Goal: Information Seeking & Learning: Compare options

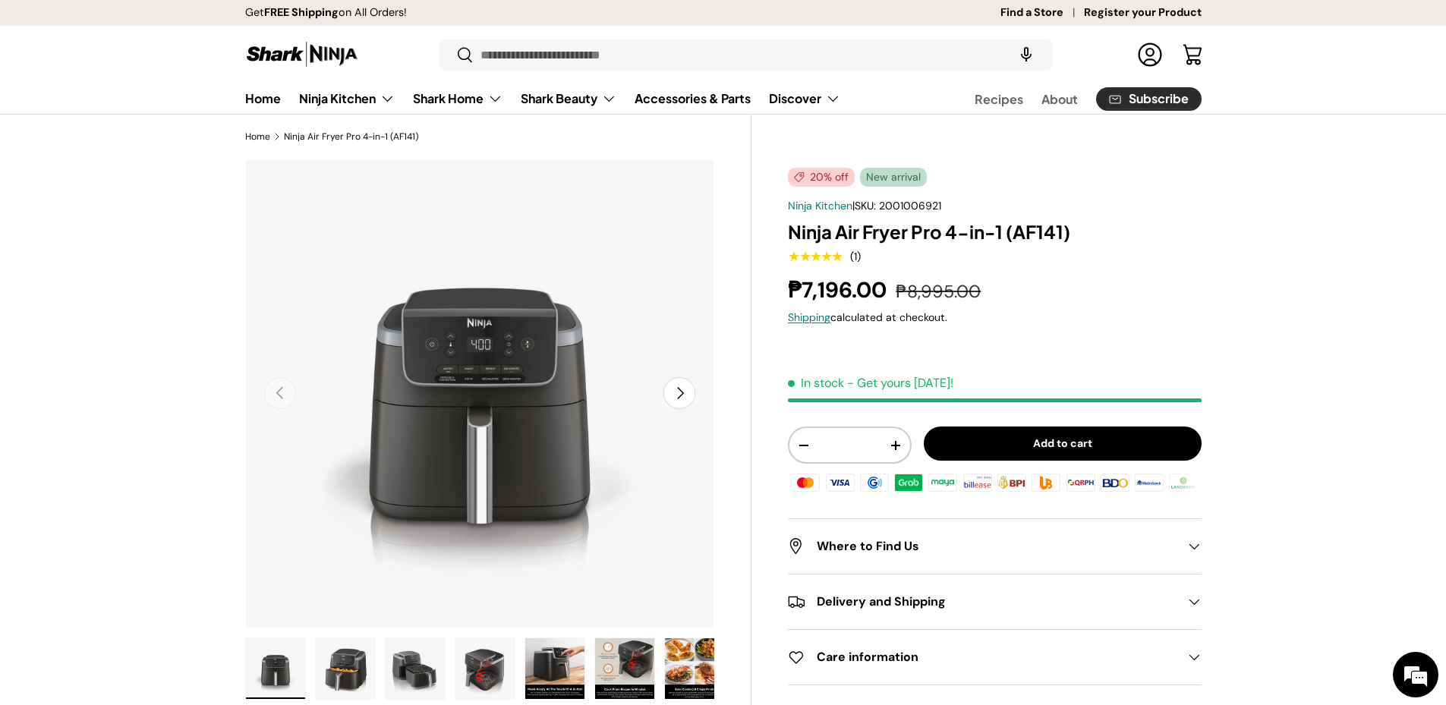
drag, startPoint x: 1216, startPoint y: 279, endPoint x: 1233, endPoint y: 250, distance: 33.3
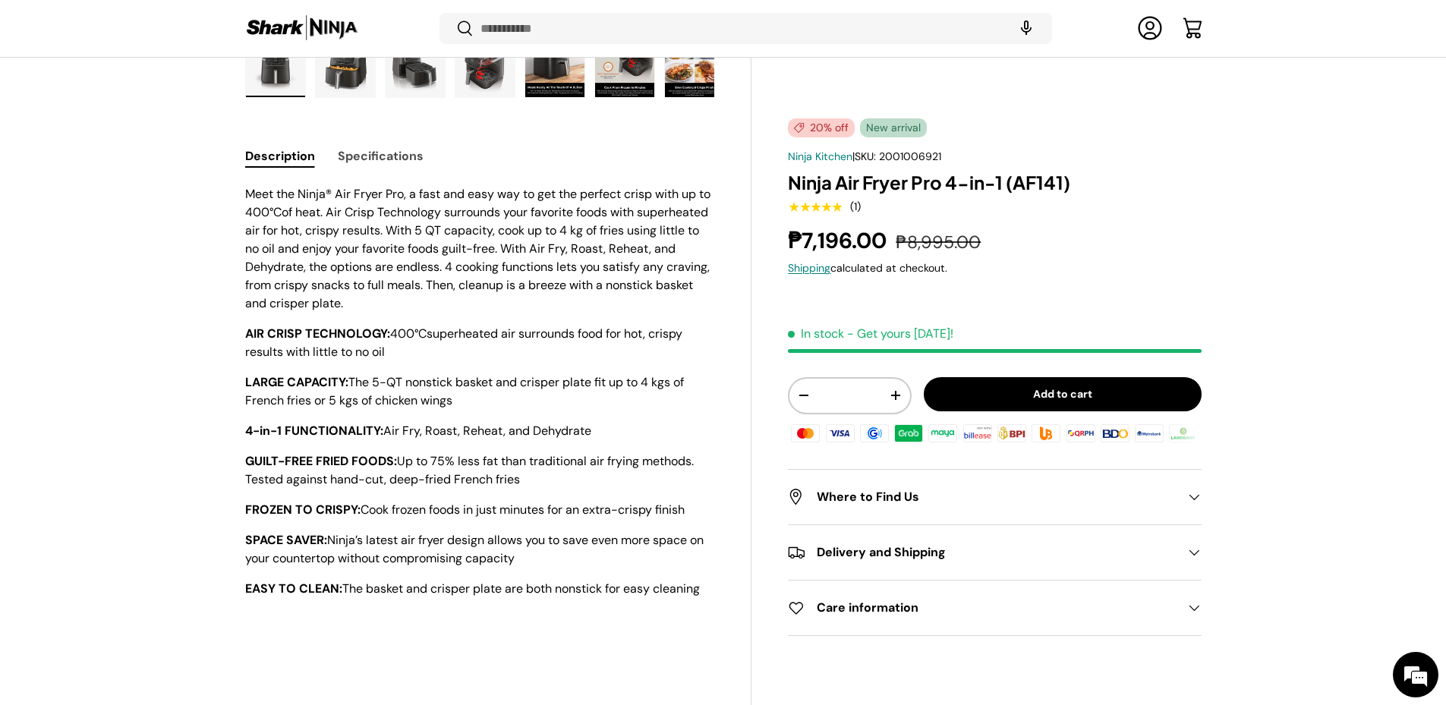
click at [1008, 562] on h2 "Delivery and Shipping" at bounding box center [982, 553] width 389 height 18
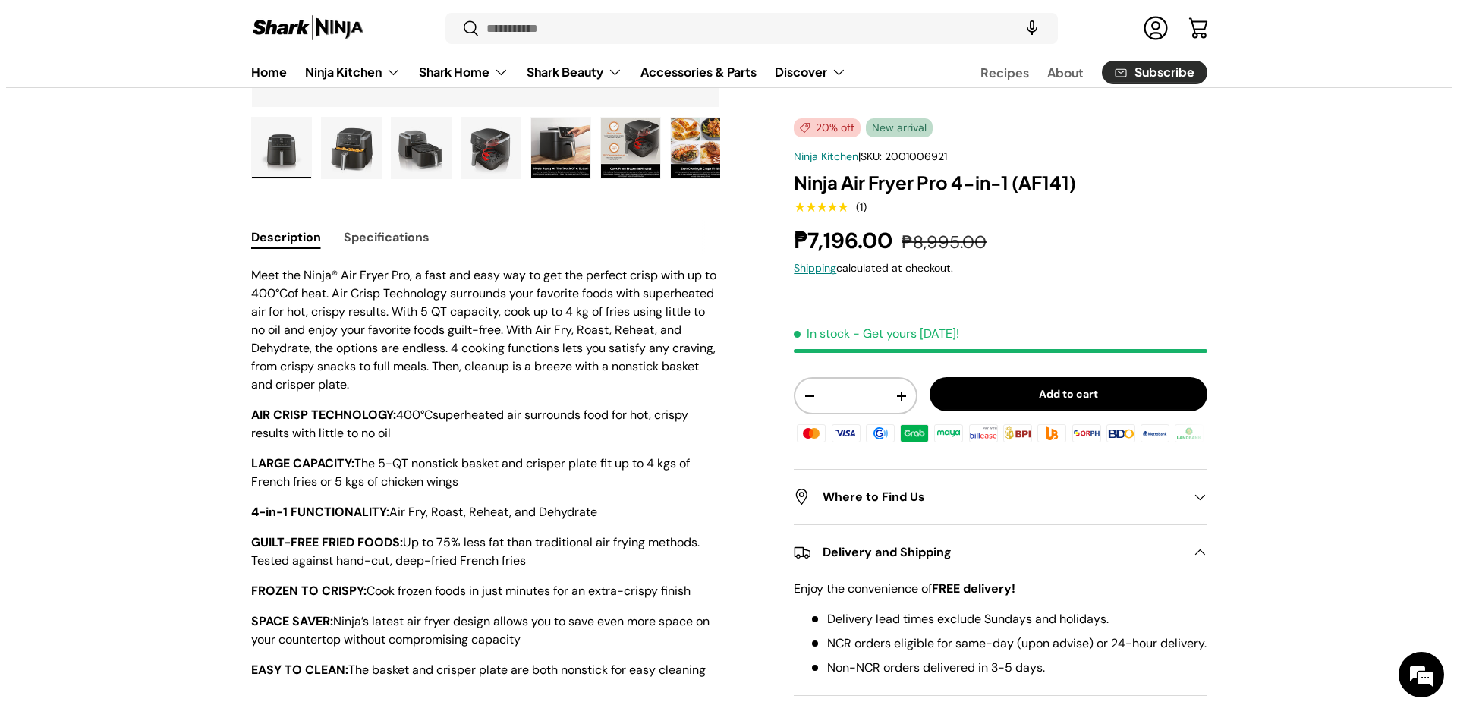
scroll to position [132, 0]
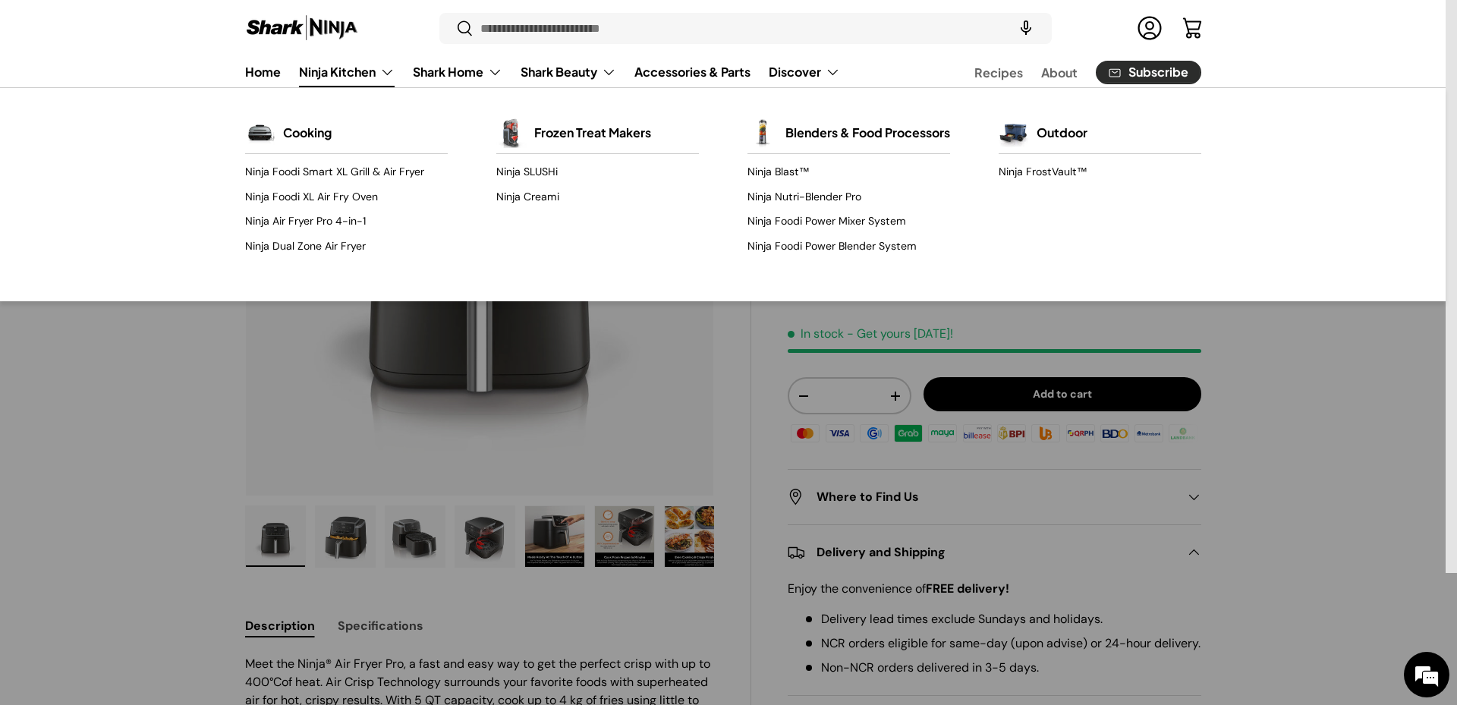
click at [383, 80] on link "Ninja Kitchen" at bounding box center [347, 72] width 96 height 30
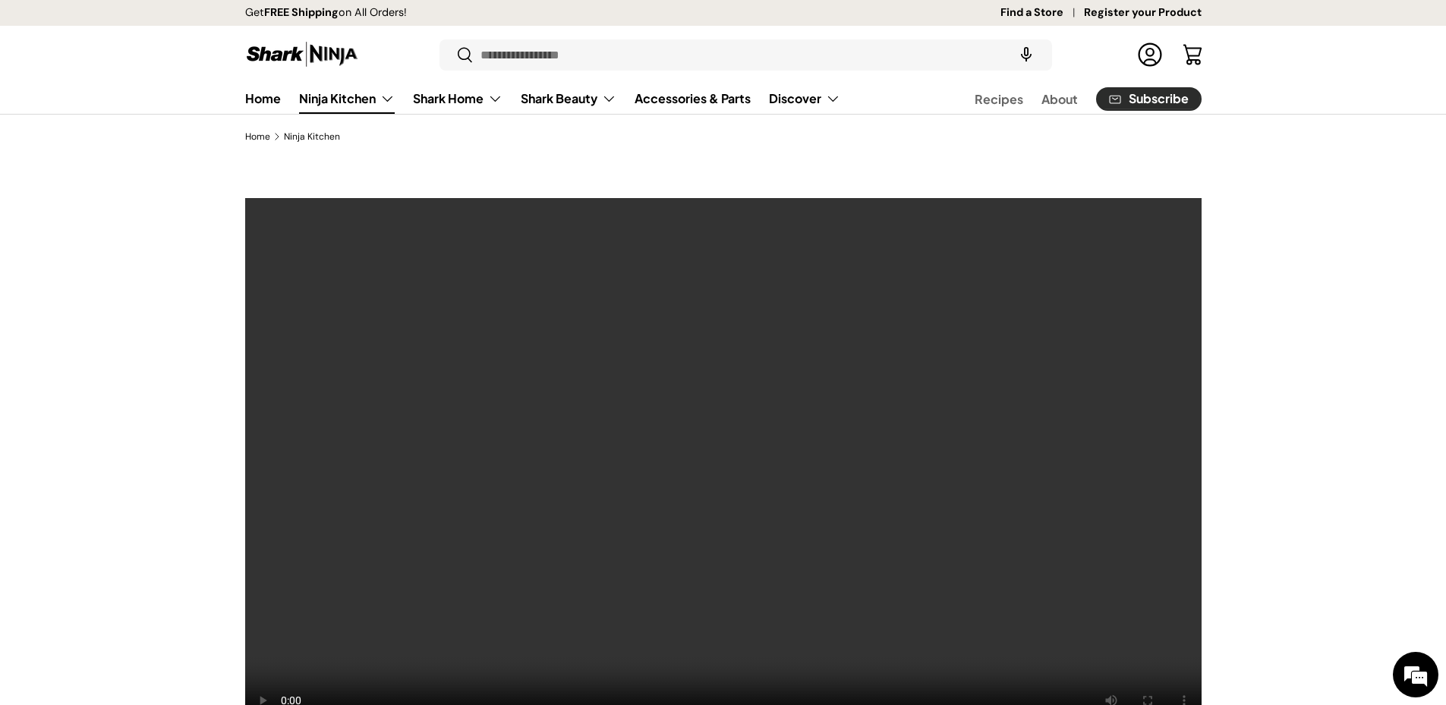
click at [117, 568] on div at bounding box center [723, 467] width 1446 height 538
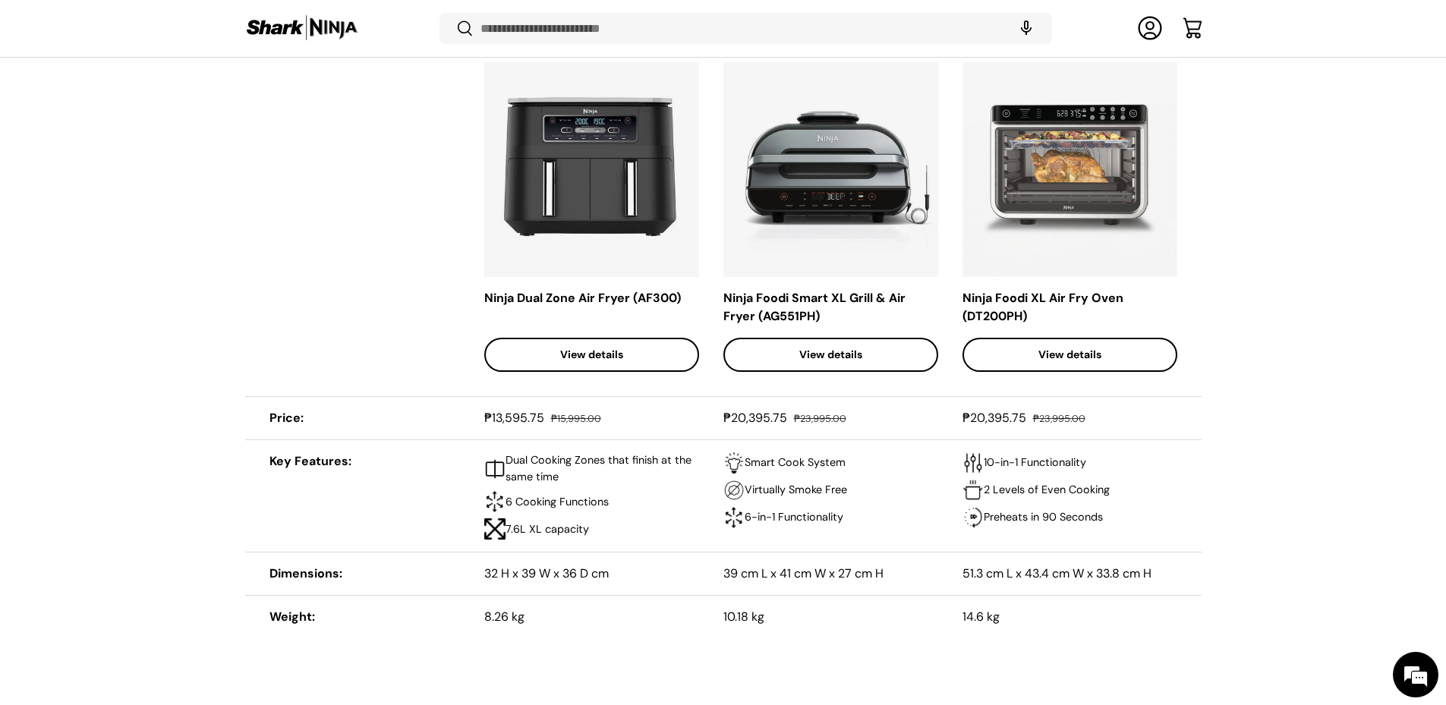
scroll to position [6373, 0]
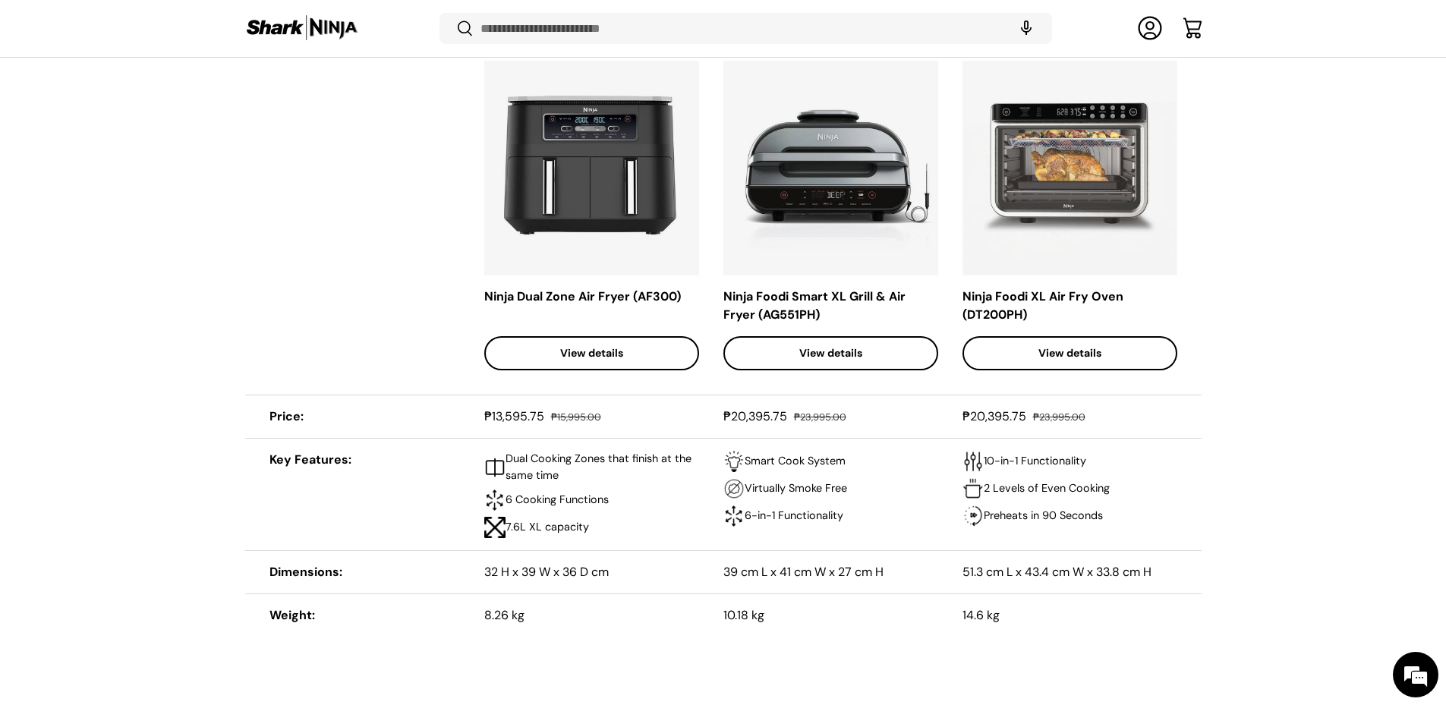
click at [802, 324] on div "Ninja Foodi Smart XL Grill & Air Fryer (AG551PH)" at bounding box center [830, 306] width 215 height 36
click at [794, 370] on link "View details" at bounding box center [830, 353] width 215 height 34
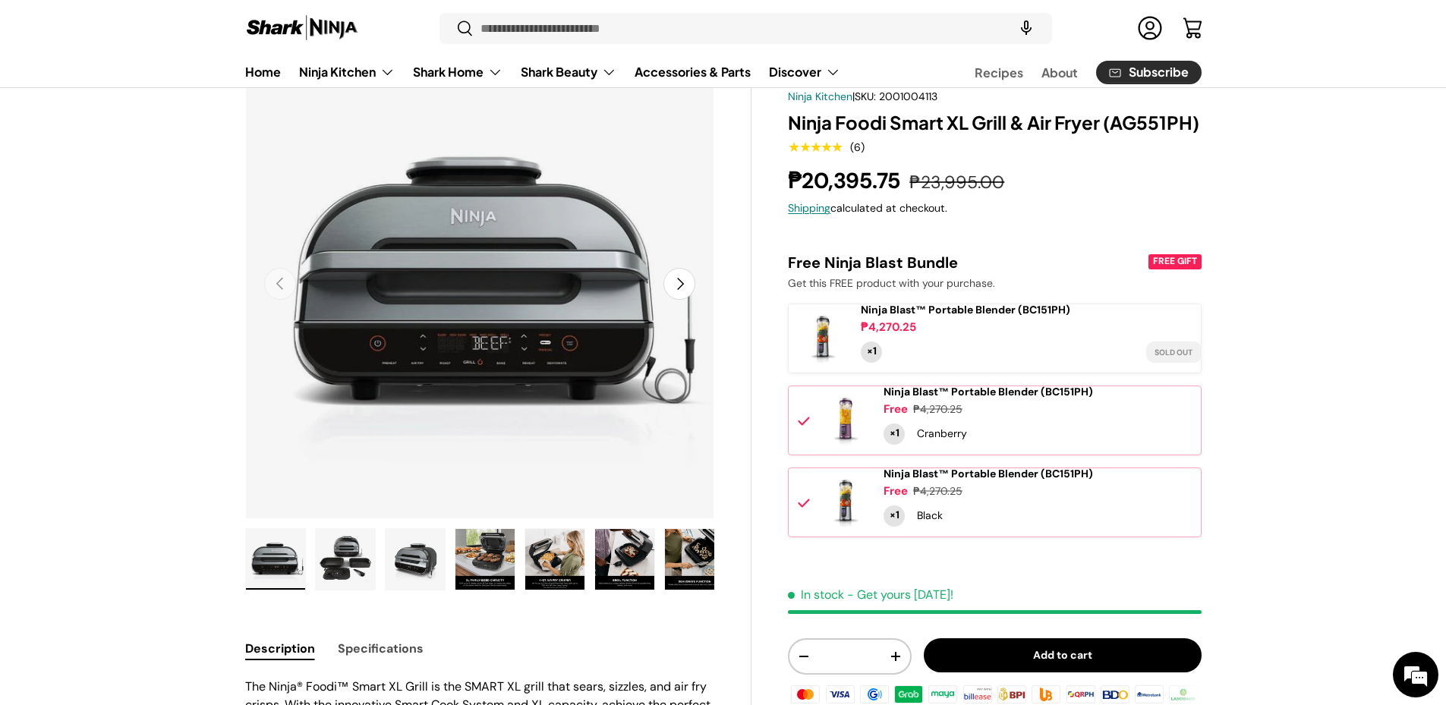
scroll to position [304, 0]
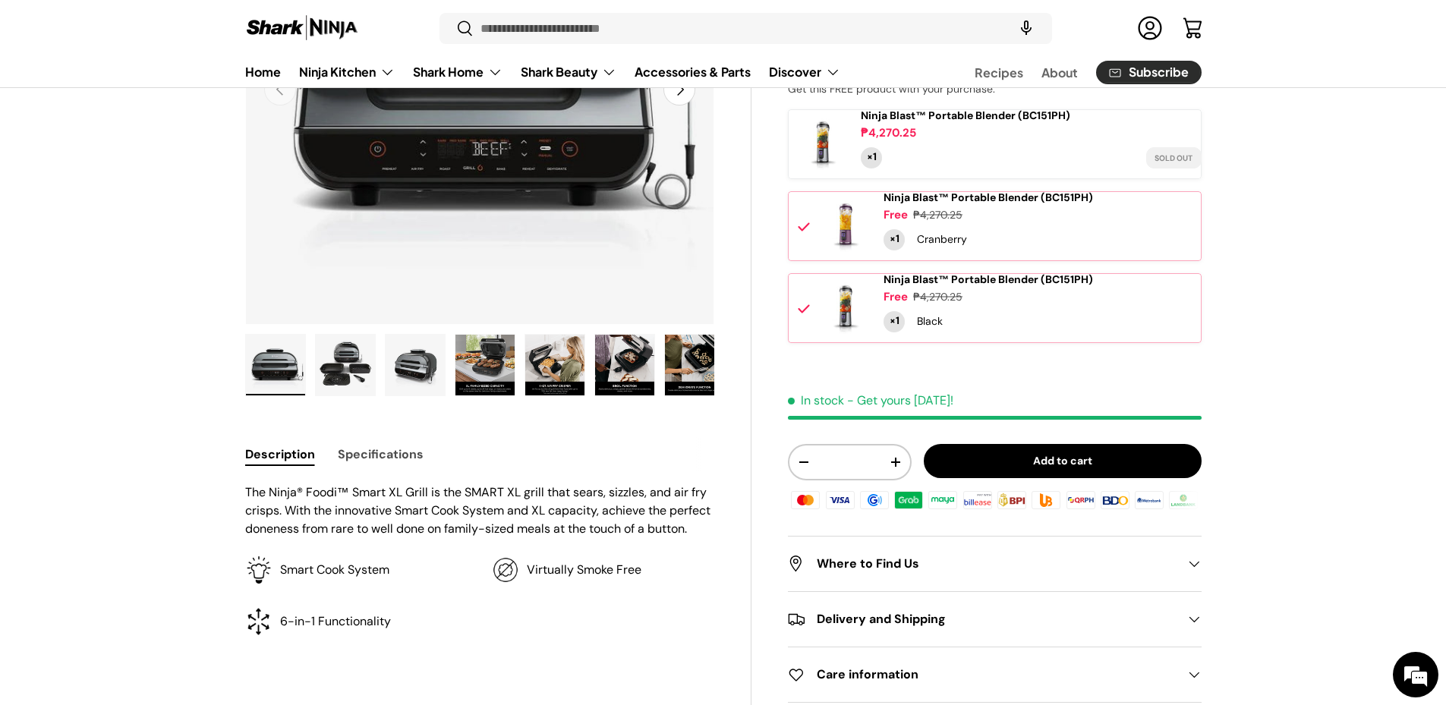
click at [354, 386] on img "Gallery Viewer" at bounding box center [345, 365] width 59 height 61
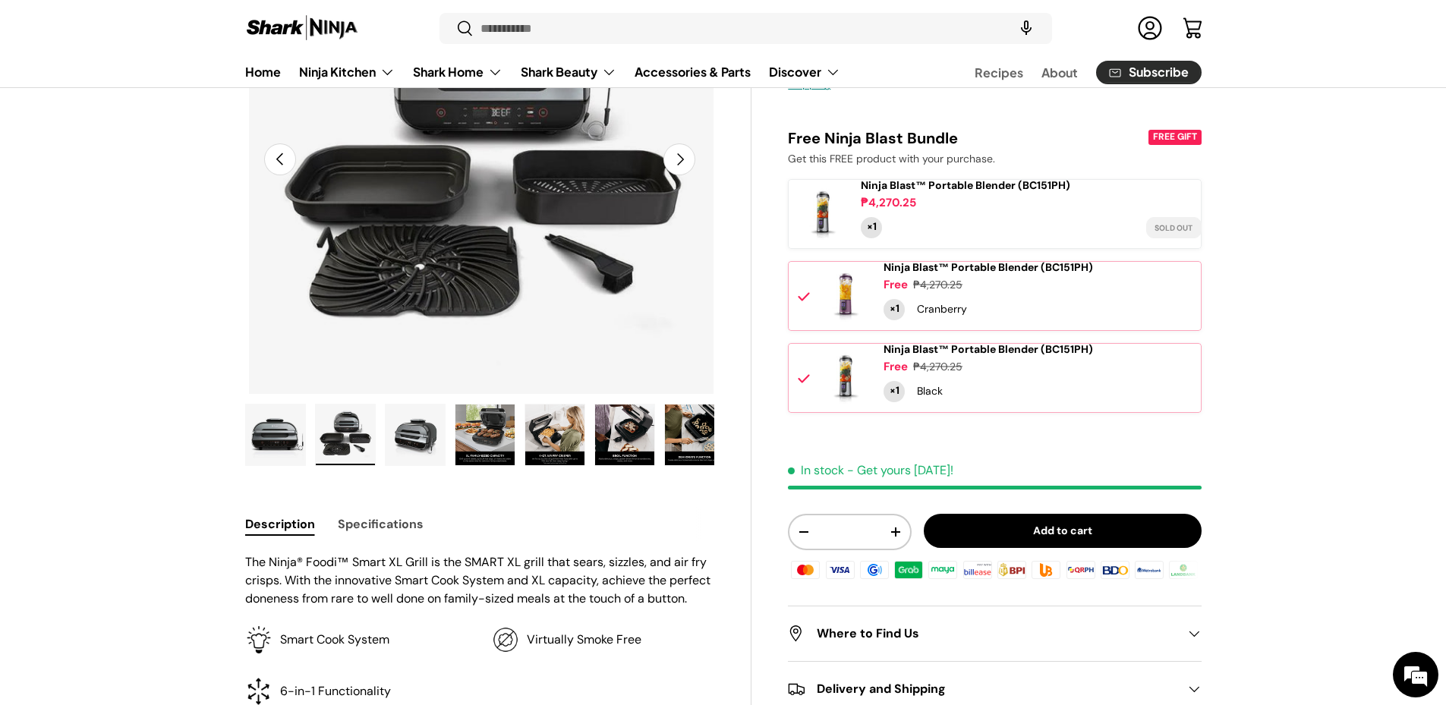
scroll to position [203, 0]
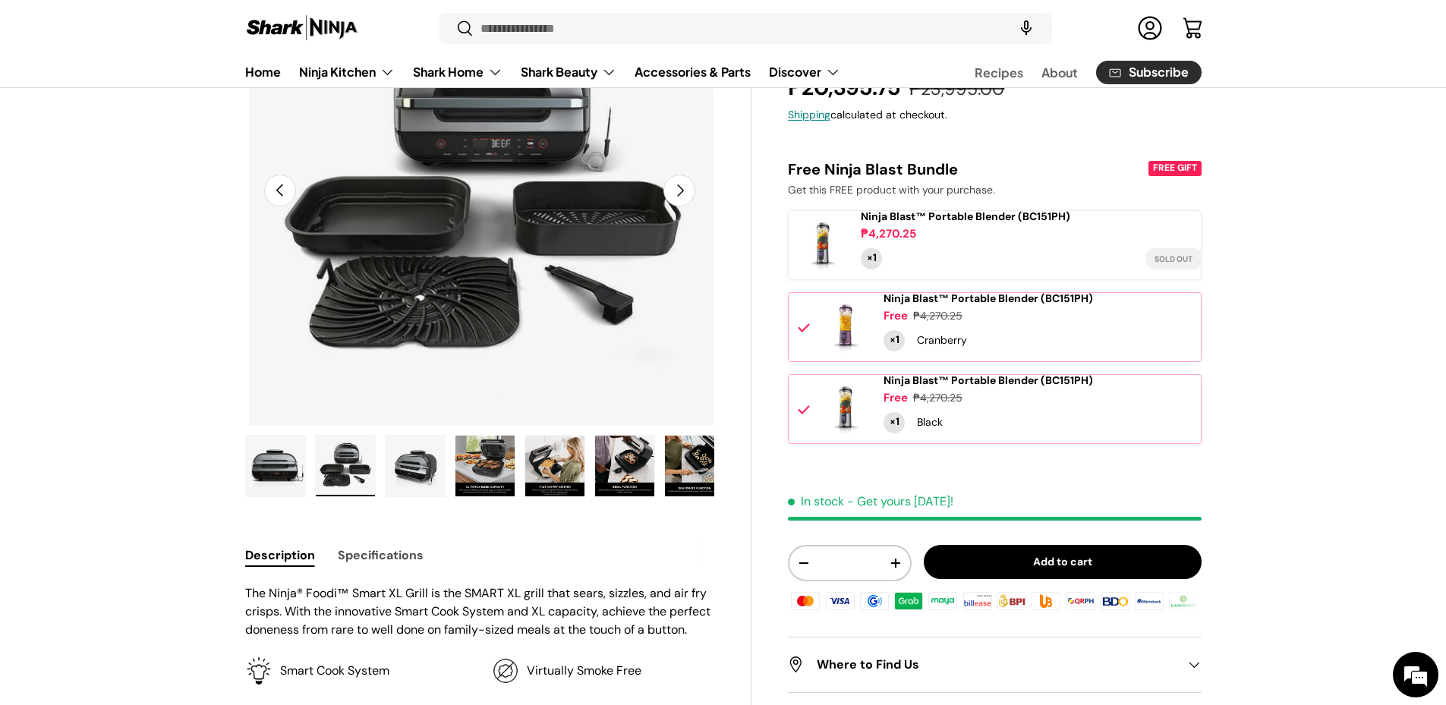
click at [420, 496] on img "Gallery Viewer" at bounding box center [415, 466] width 59 height 61
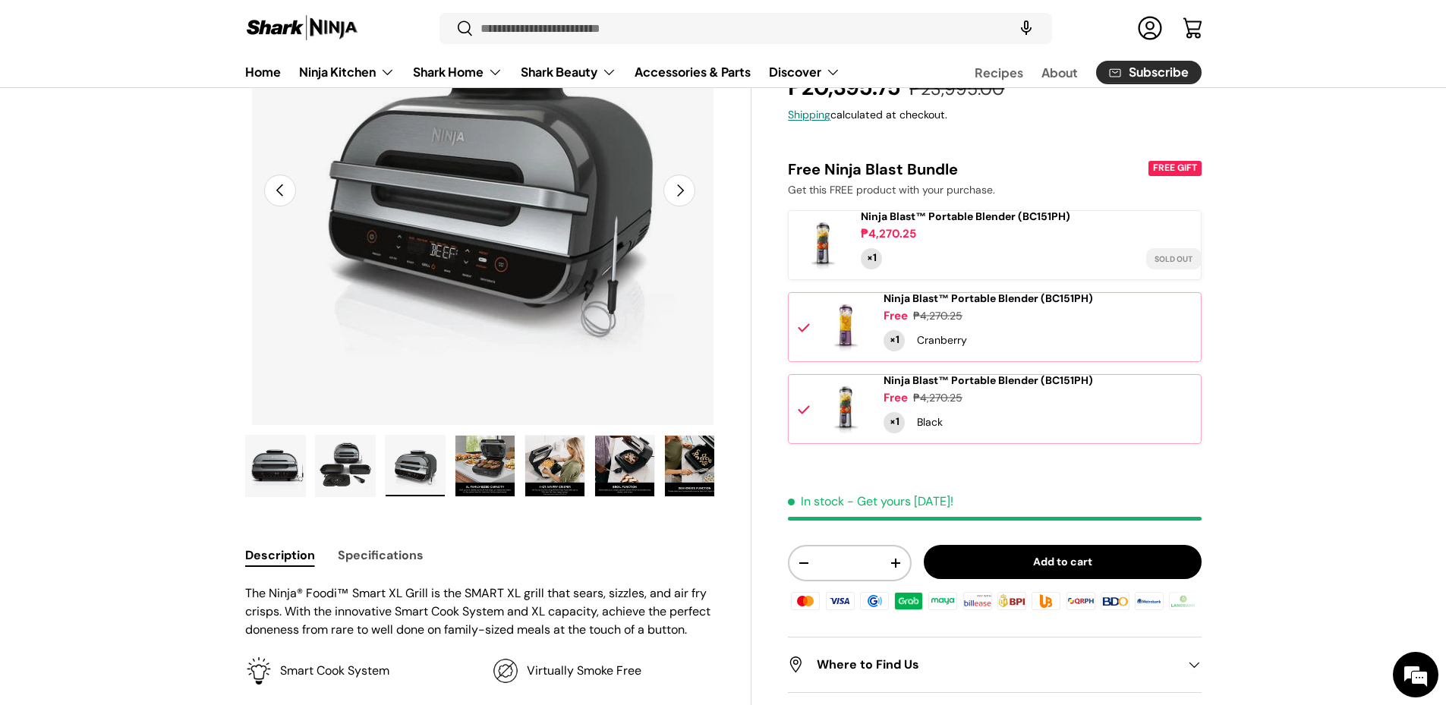
click at [487, 493] on img "Gallery Viewer" at bounding box center [484, 466] width 59 height 61
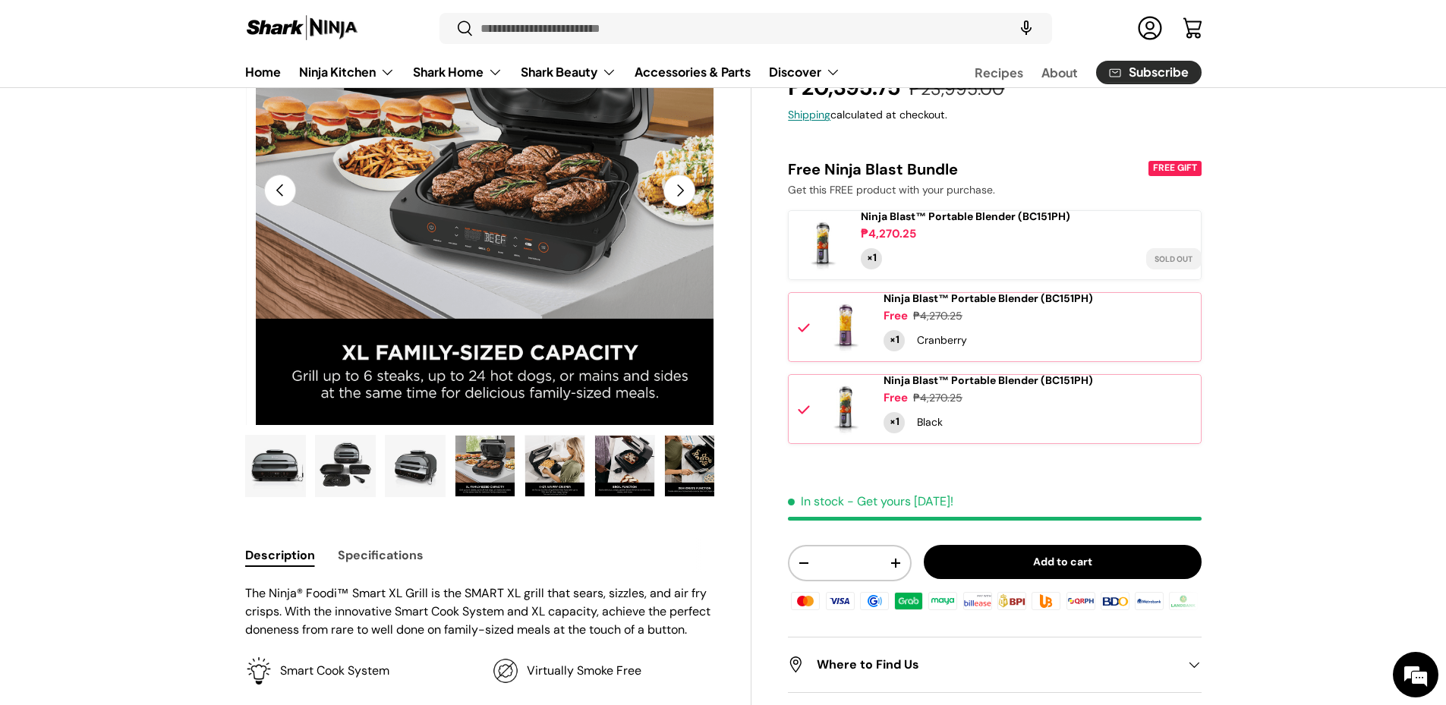
click at [568, 492] on img "Gallery Viewer" at bounding box center [554, 466] width 59 height 61
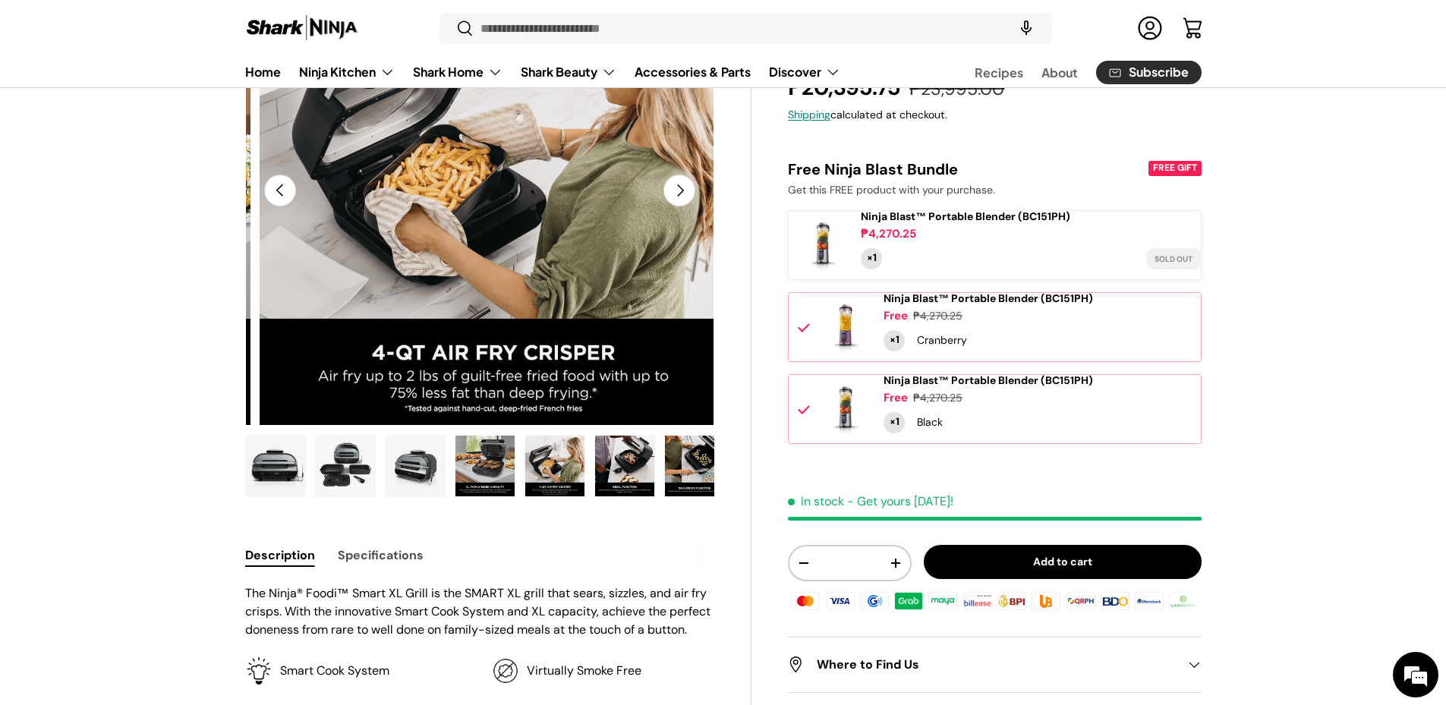
click at [654, 489] on img "Gallery Viewer" at bounding box center [624, 466] width 59 height 61
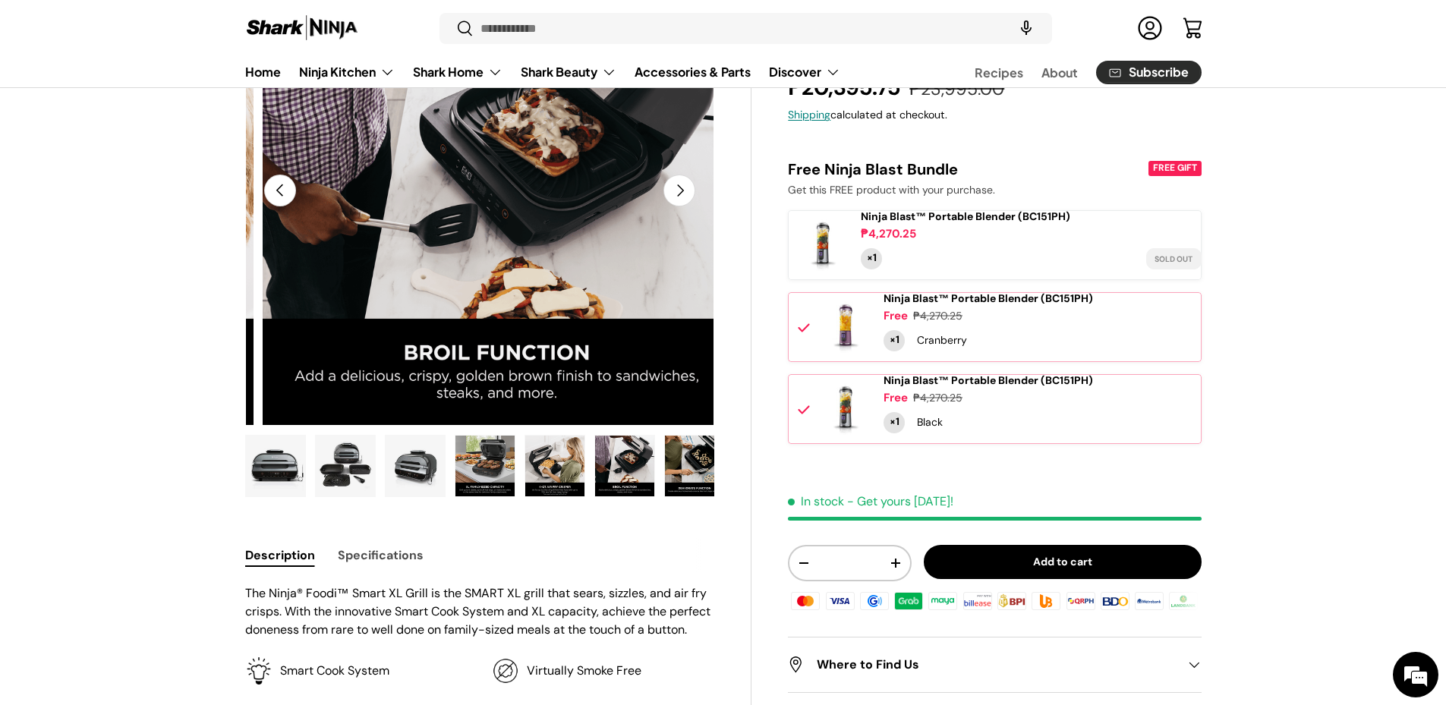
click at [695, 490] on img "Gallery Viewer" at bounding box center [694, 466] width 59 height 61
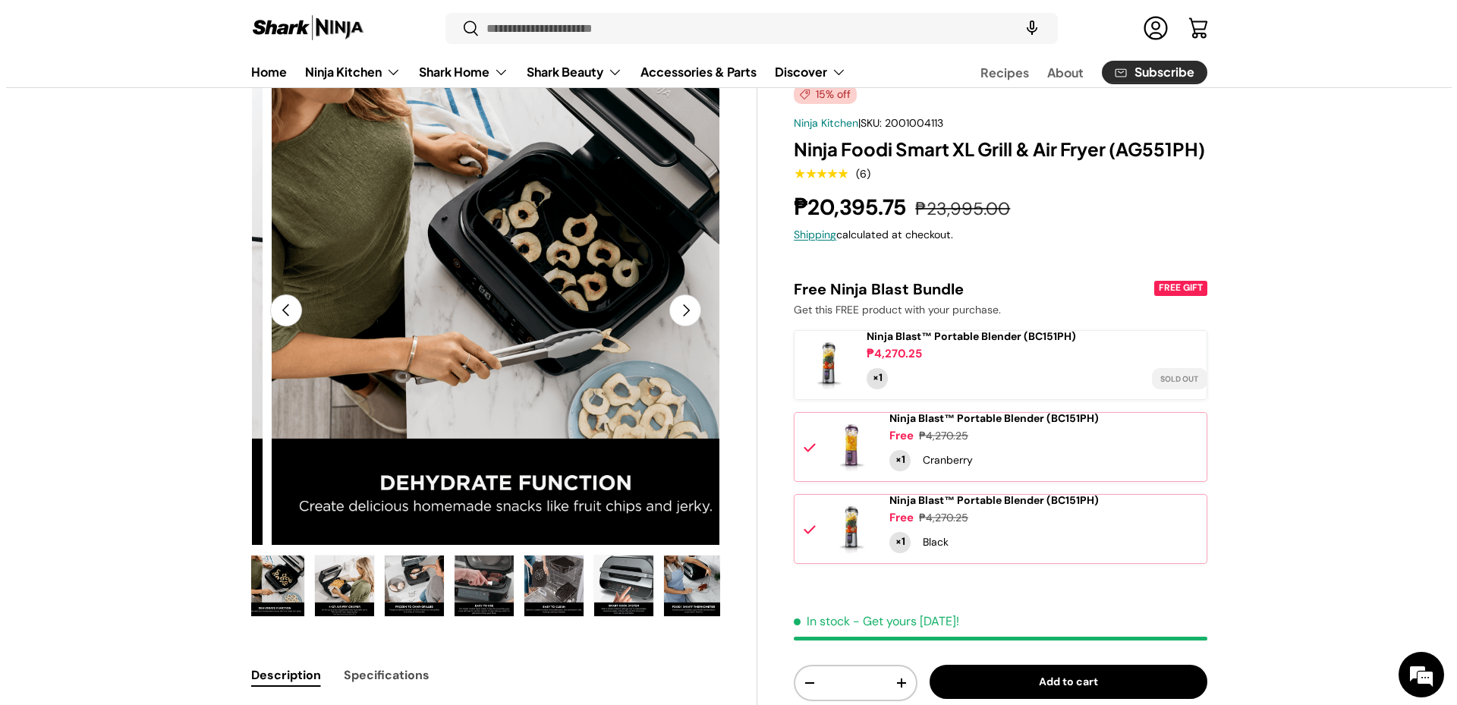
scroll to position [0, 0]
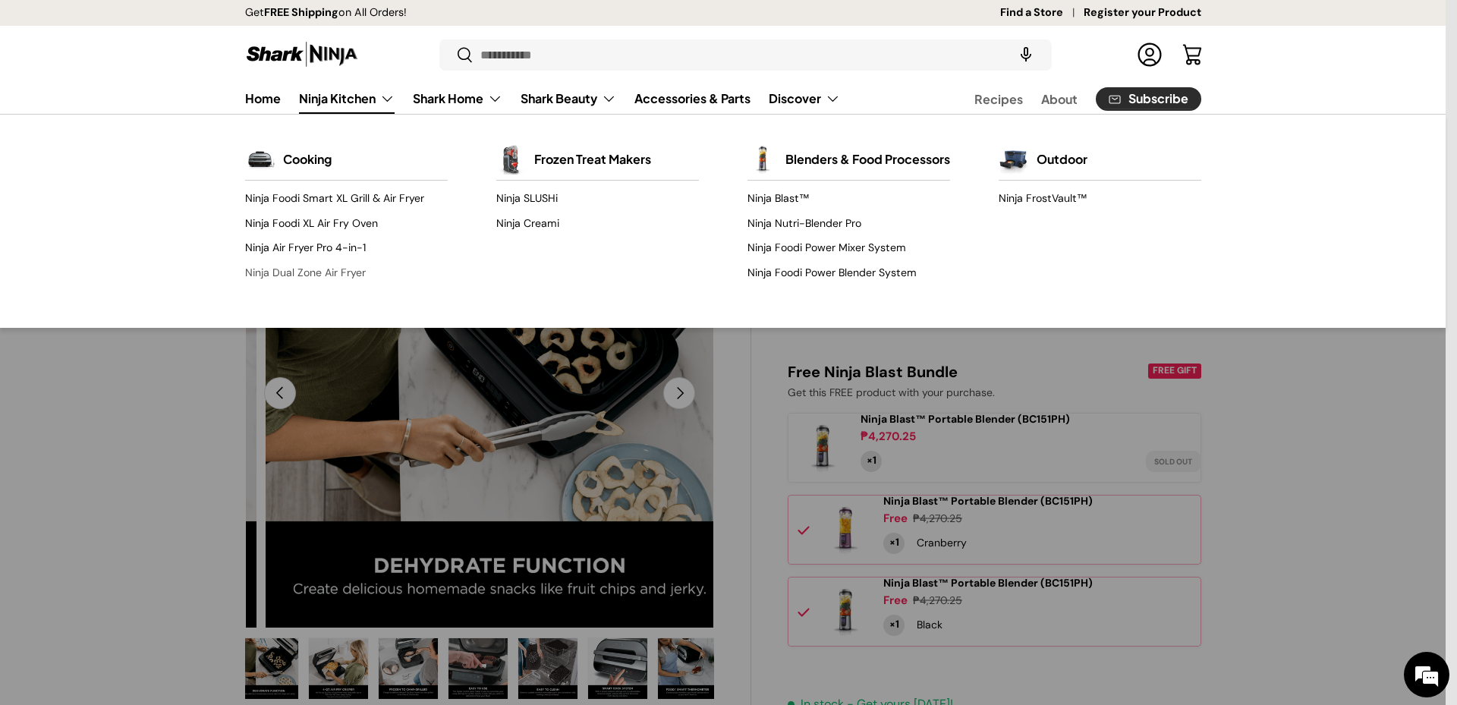
click at [338, 285] on link "Ninja Dual Zone Air Fryer" at bounding box center [346, 272] width 203 height 24
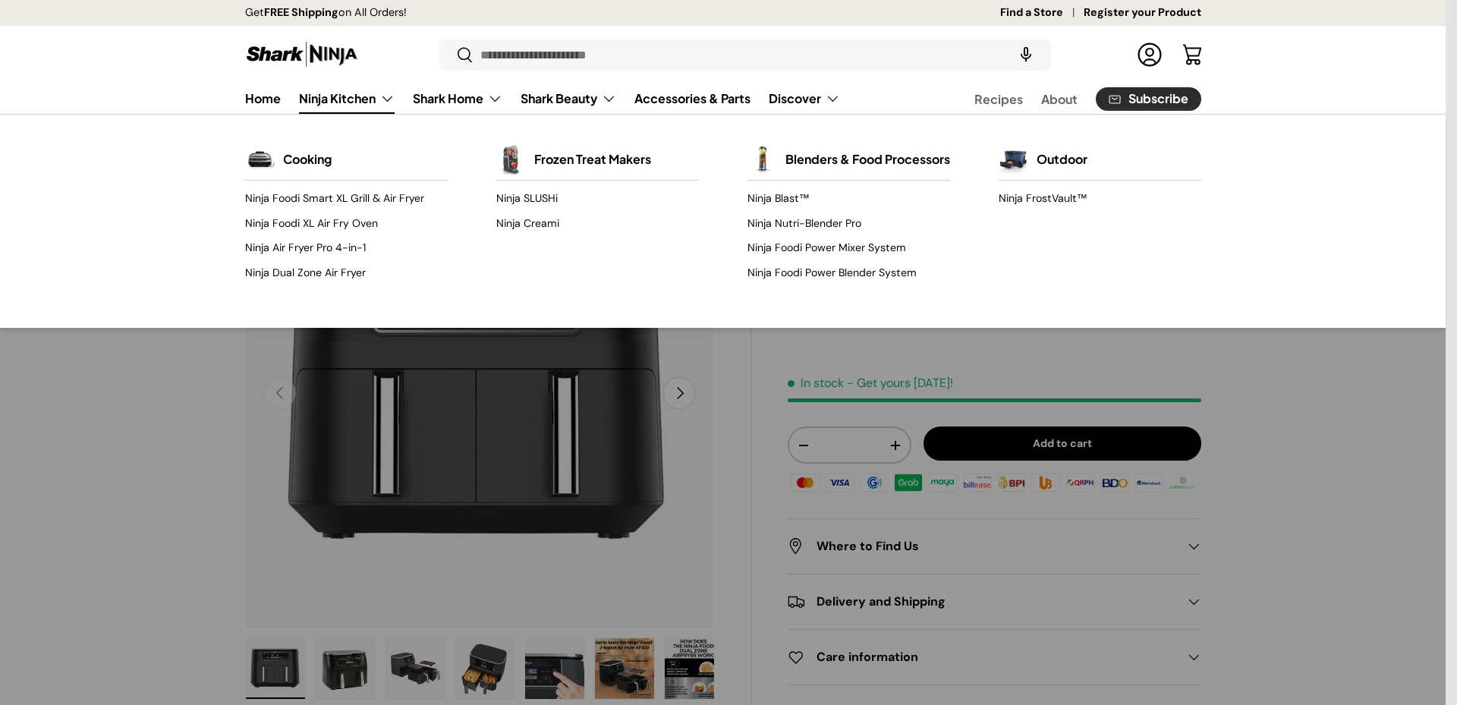
click at [367, 109] on link "Ninja Kitchen" at bounding box center [347, 98] width 96 height 30
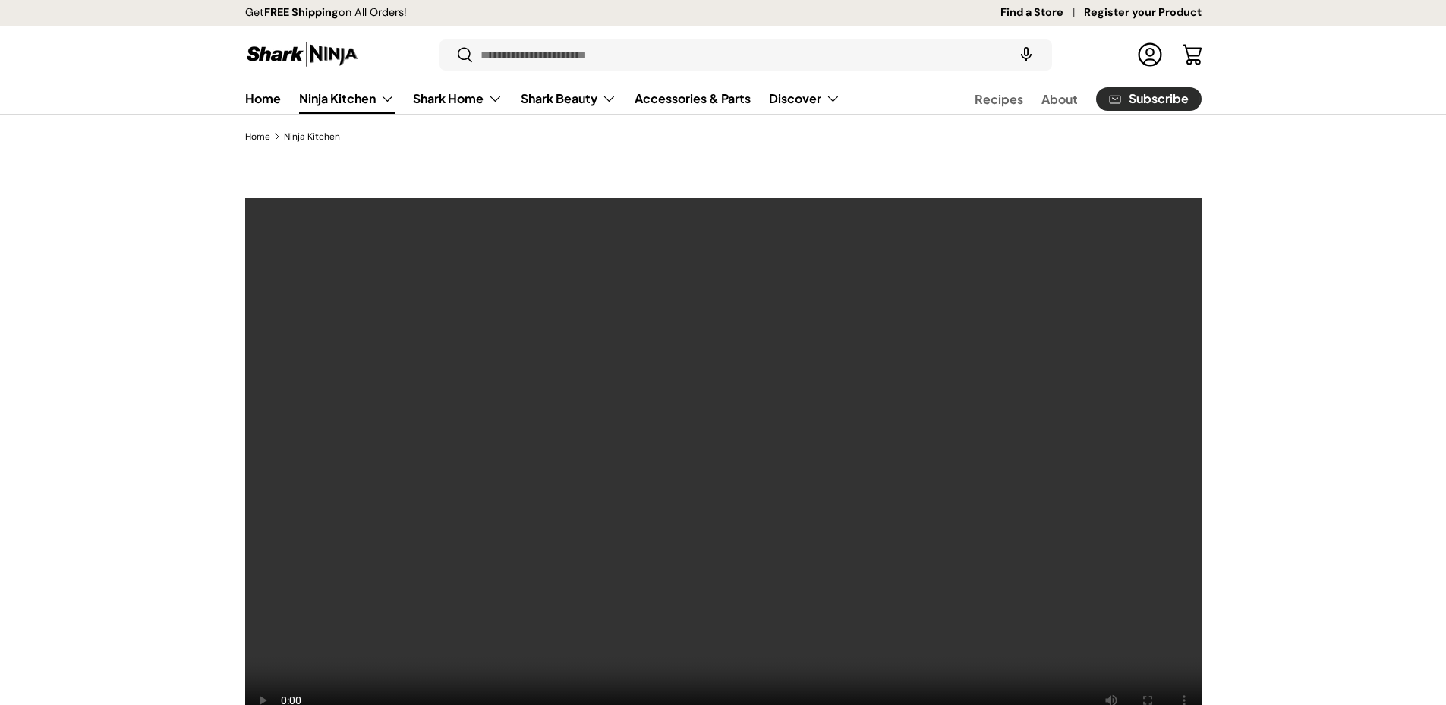
click at [372, 112] on link "Ninja Kitchen" at bounding box center [347, 98] width 96 height 30
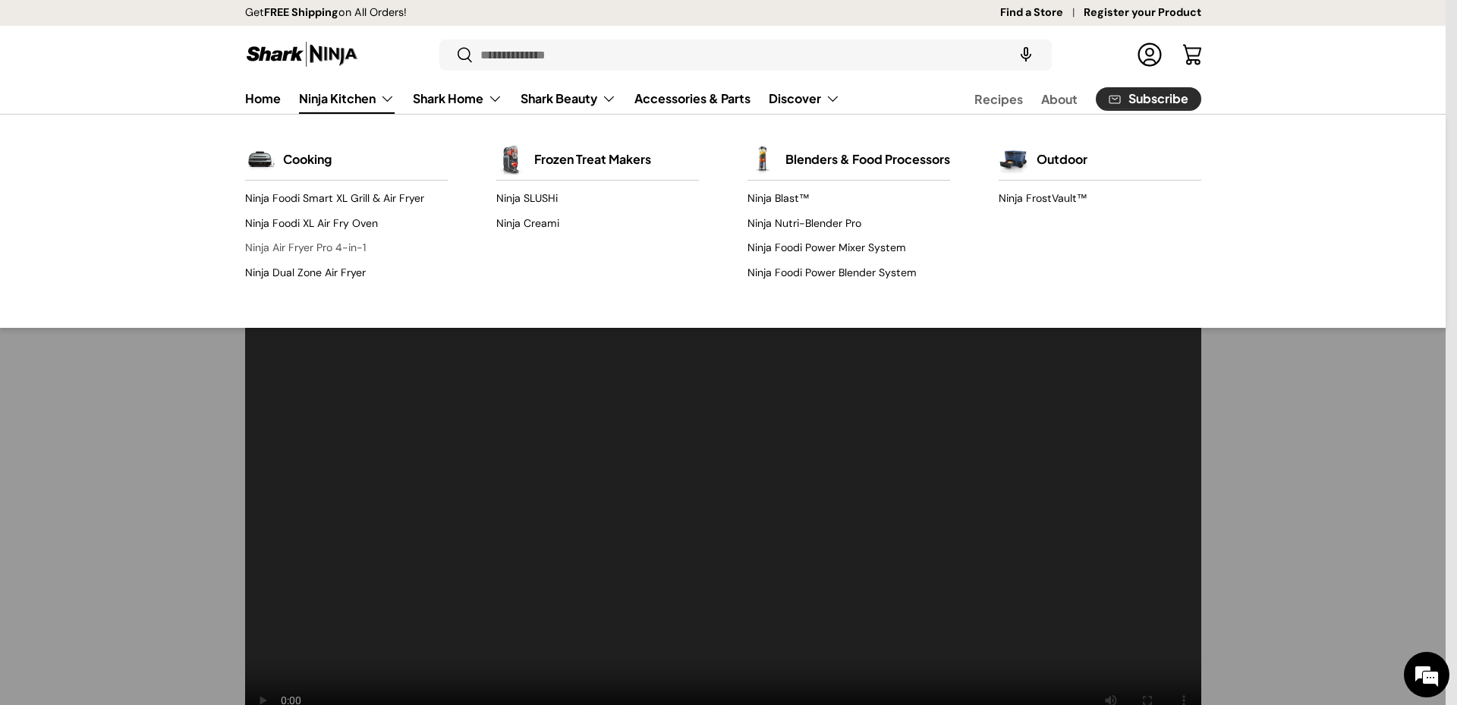
click at [349, 260] on link "Ninja Air Fryer Pro 4-in-1" at bounding box center [346, 248] width 203 height 24
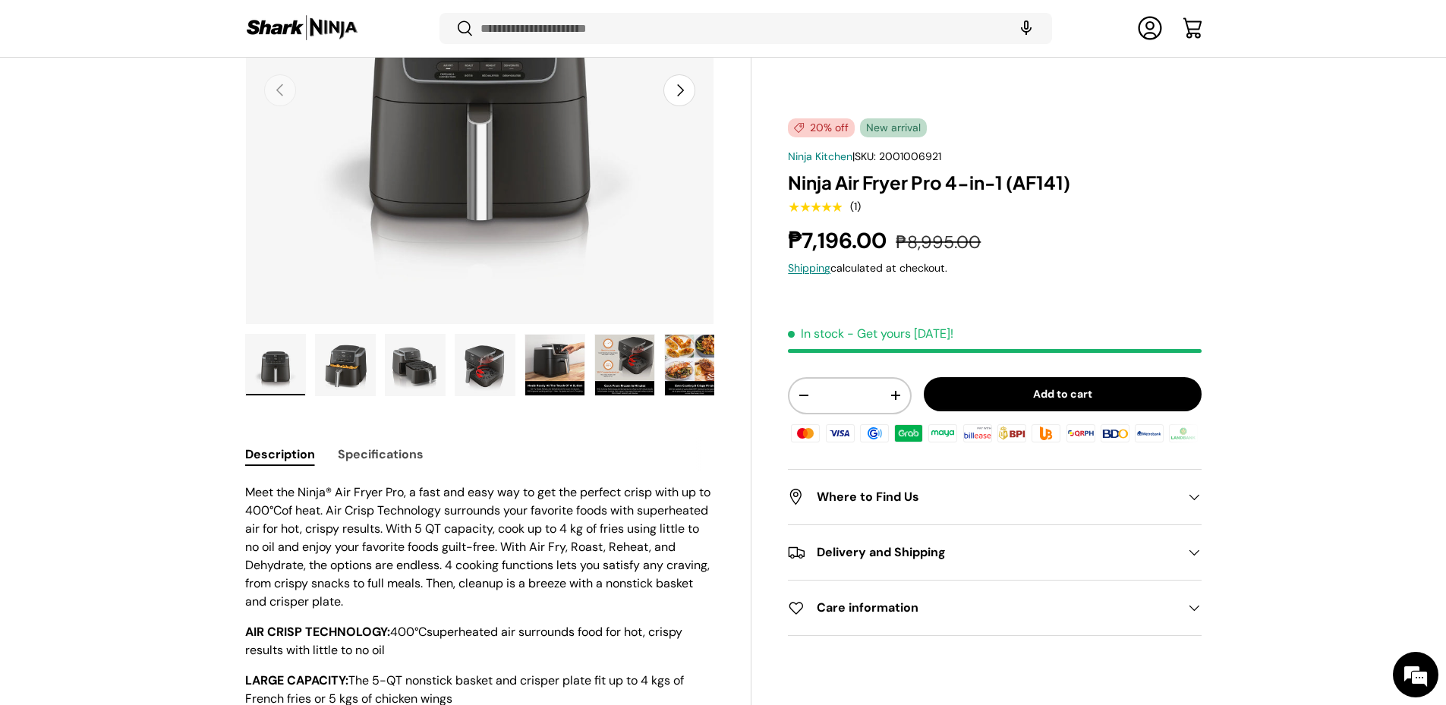
scroll to position [298, 0]
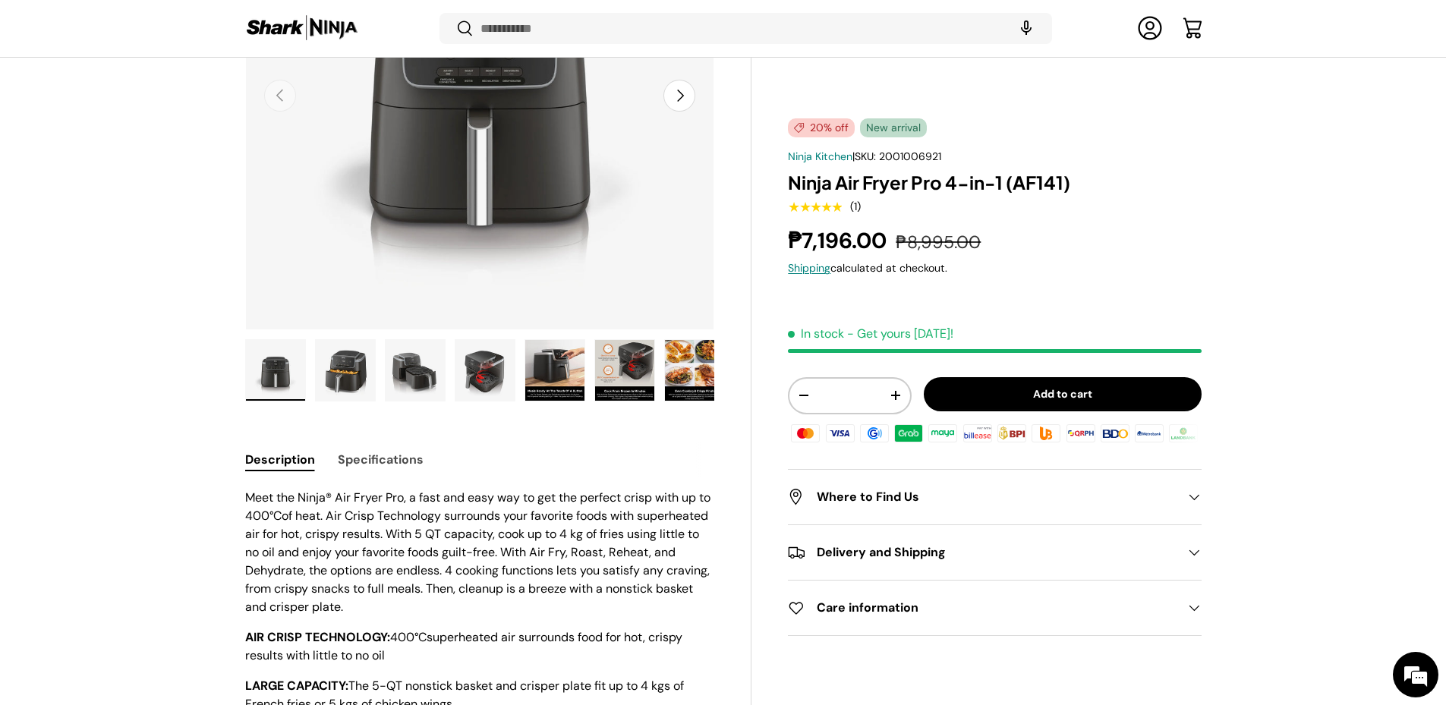
click at [572, 380] on img "Gallery Viewer" at bounding box center [554, 370] width 59 height 61
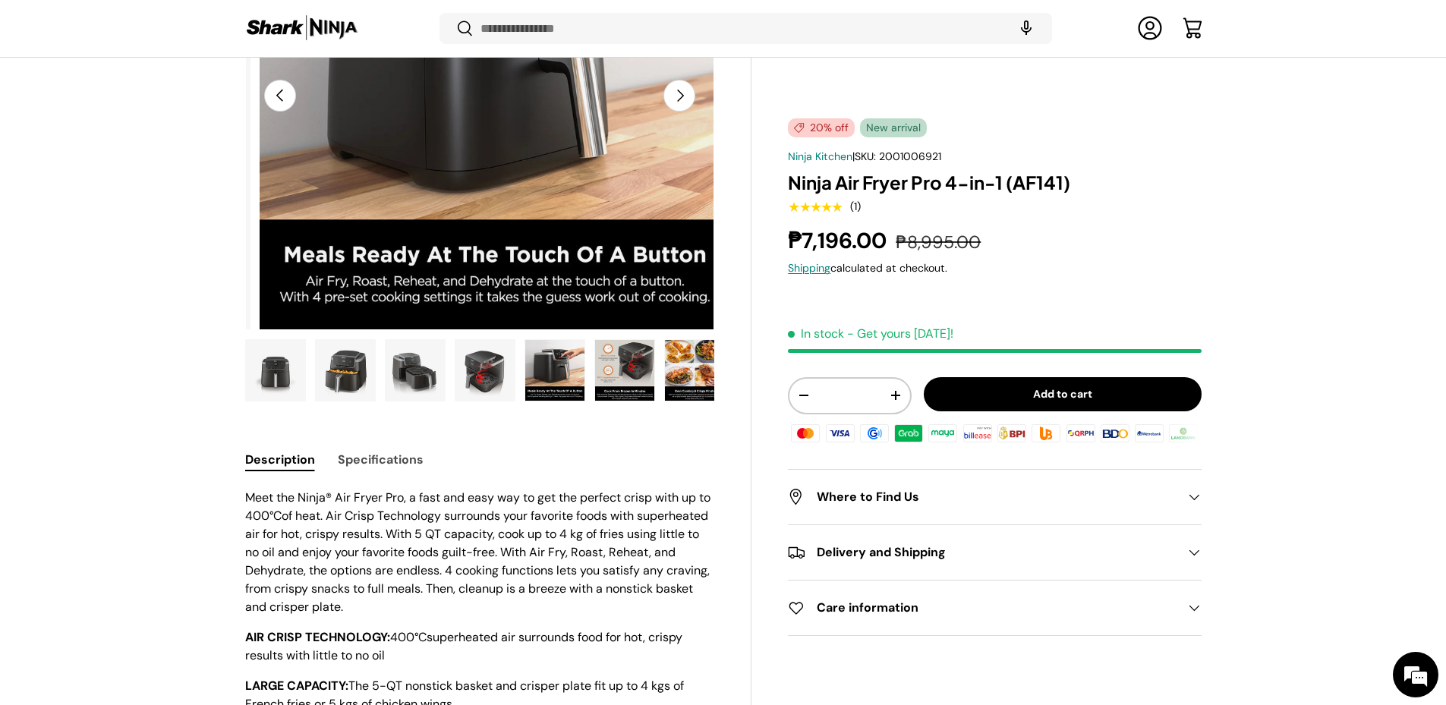
click at [630, 385] on img "Gallery Viewer" at bounding box center [624, 370] width 59 height 61
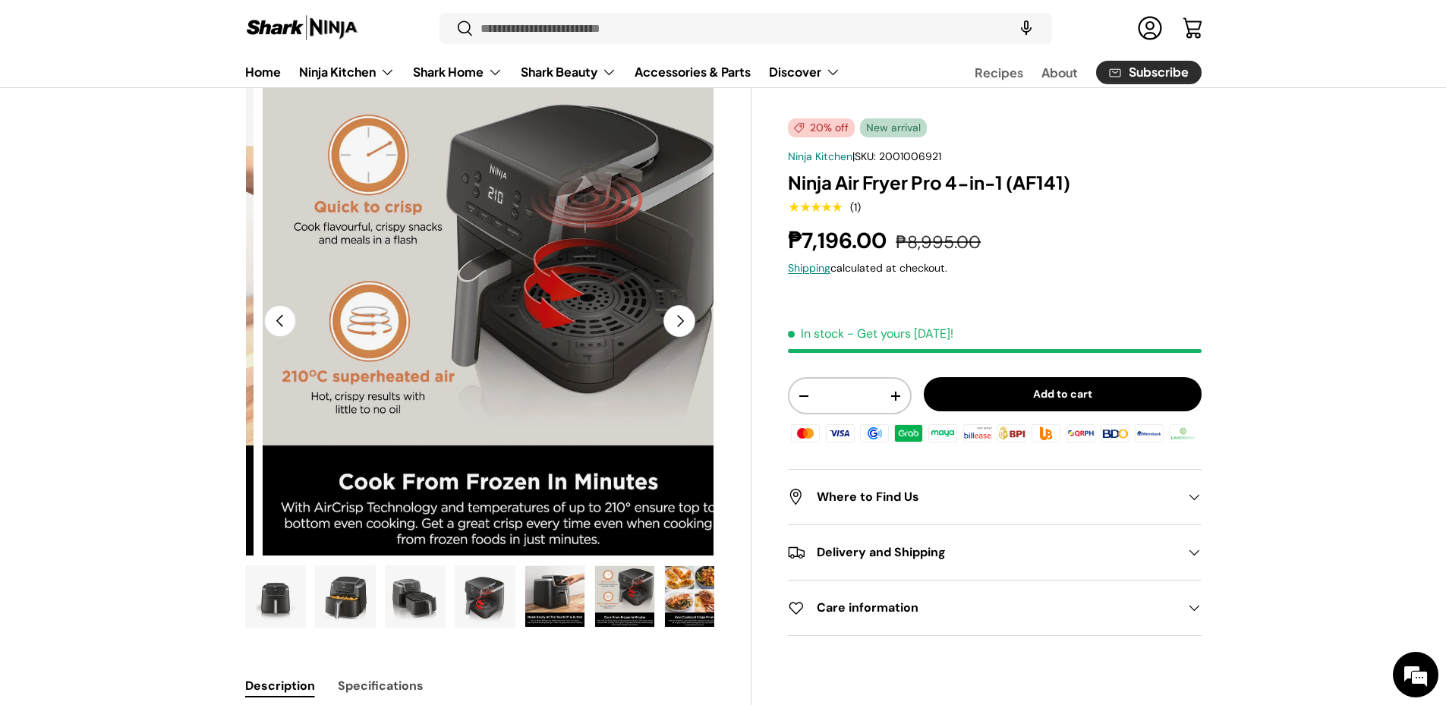
scroll to position [106, 0]
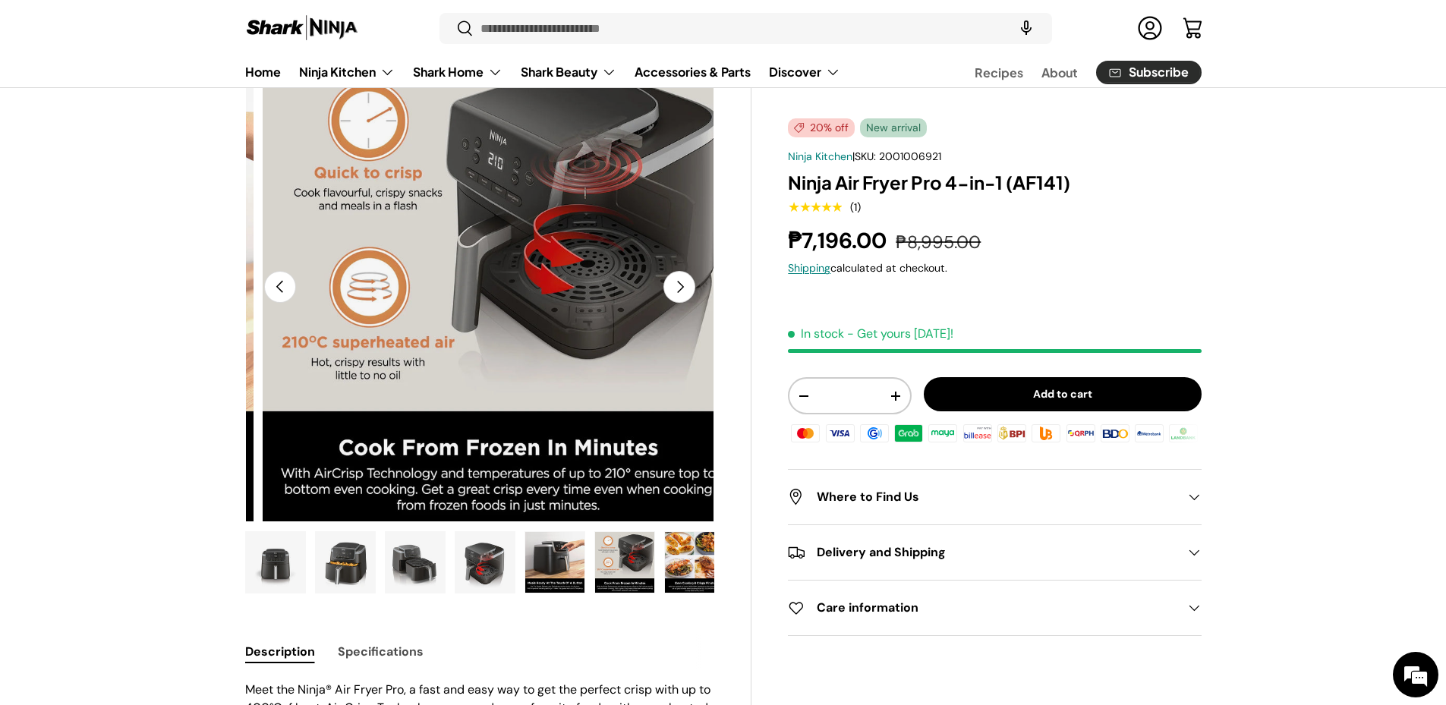
click at [622, 575] on img "Gallery Viewer" at bounding box center [624, 562] width 59 height 61
click at [680, 303] on button "Next" at bounding box center [679, 287] width 32 height 32
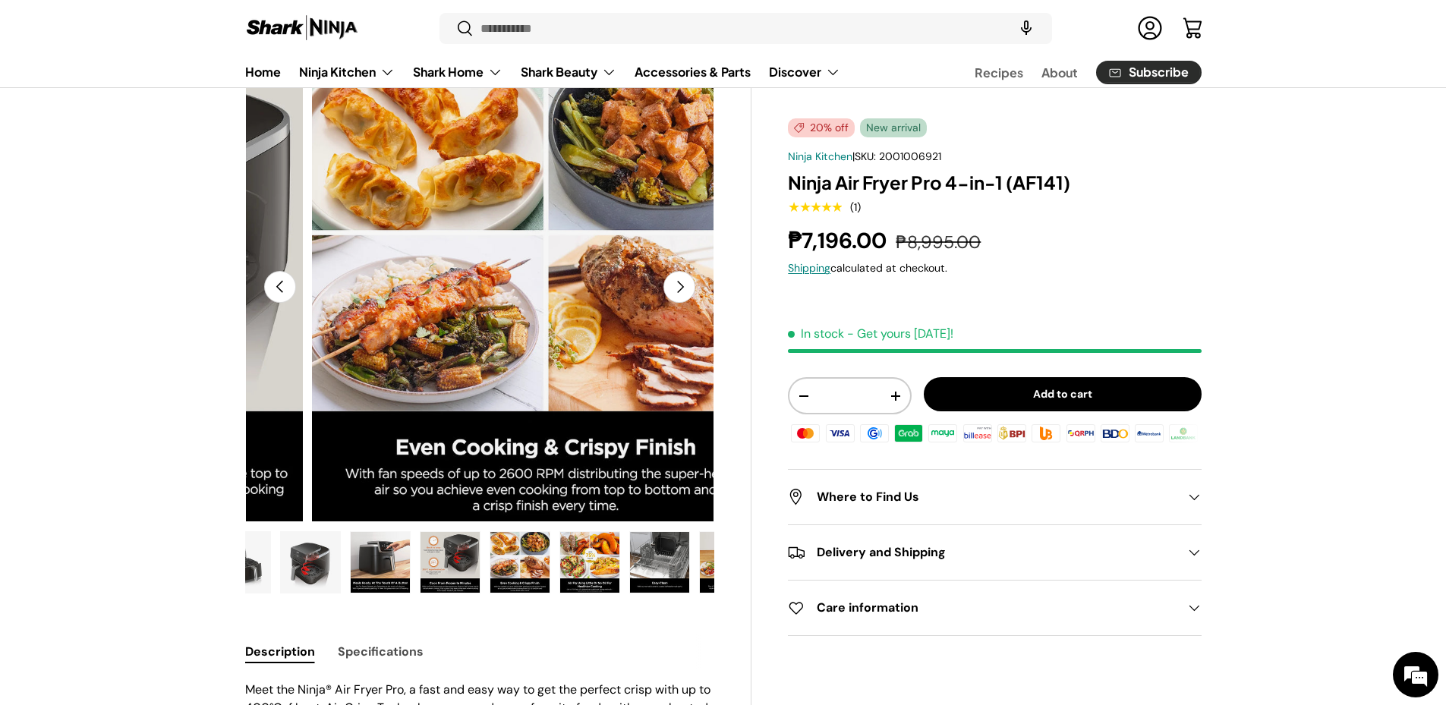
scroll to position [0, 305]
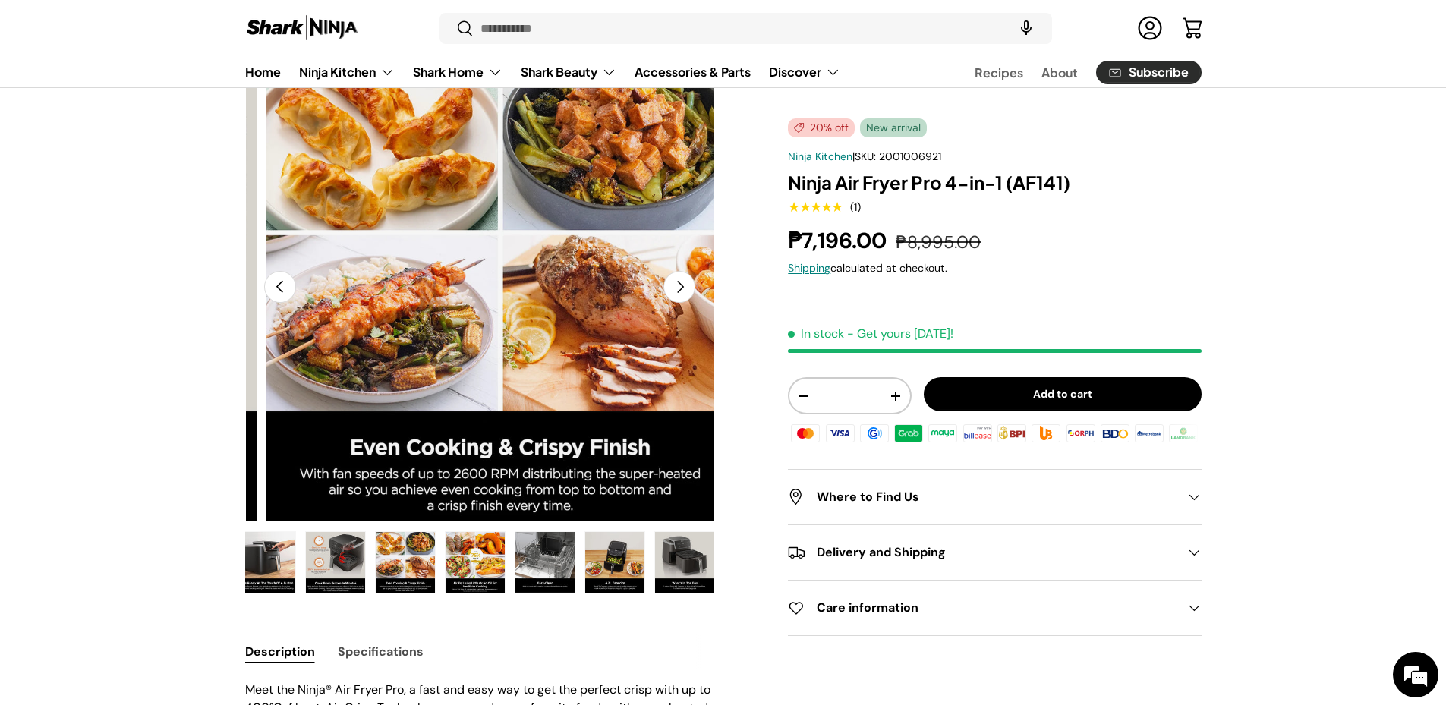
click at [680, 303] on button "Next" at bounding box center [679, 287] width 32 height 32
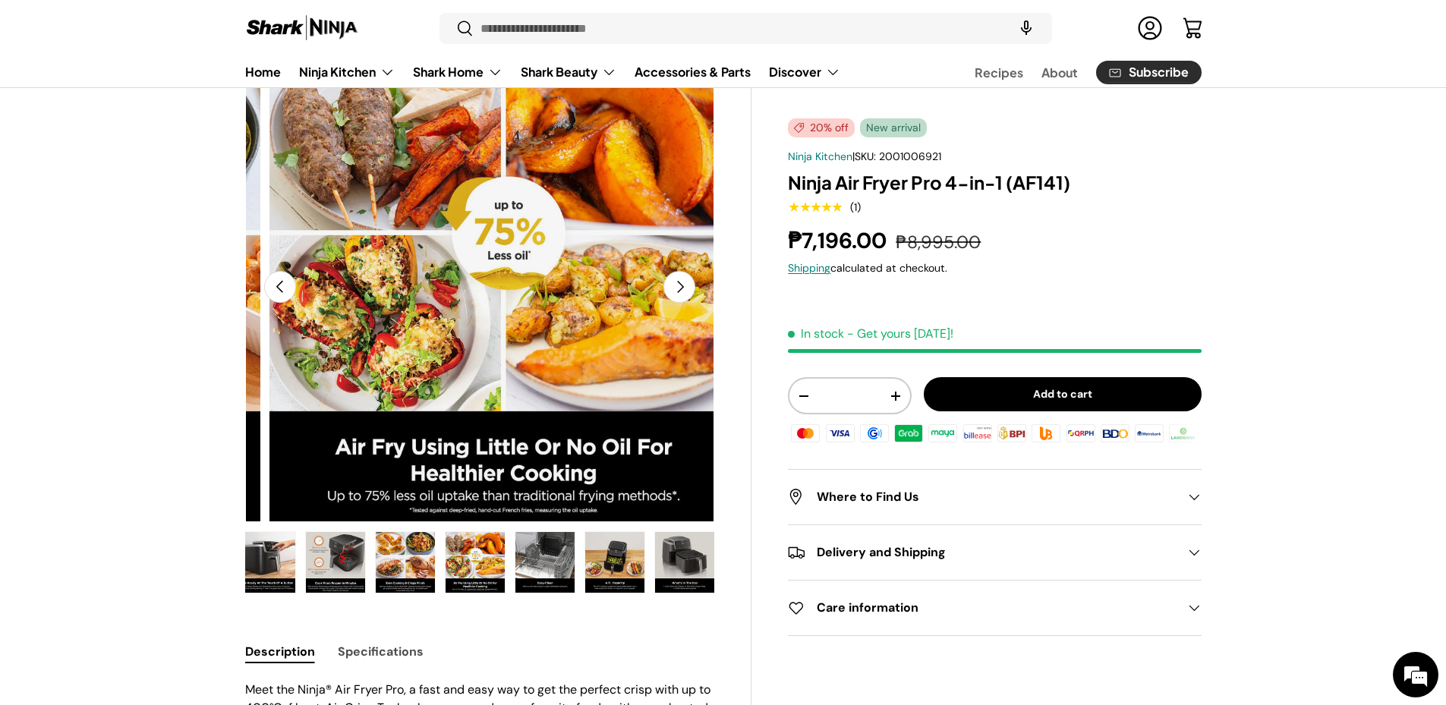
click at [680, 303] on button "Next" at bounding box center [679, 287] width 32 height 32
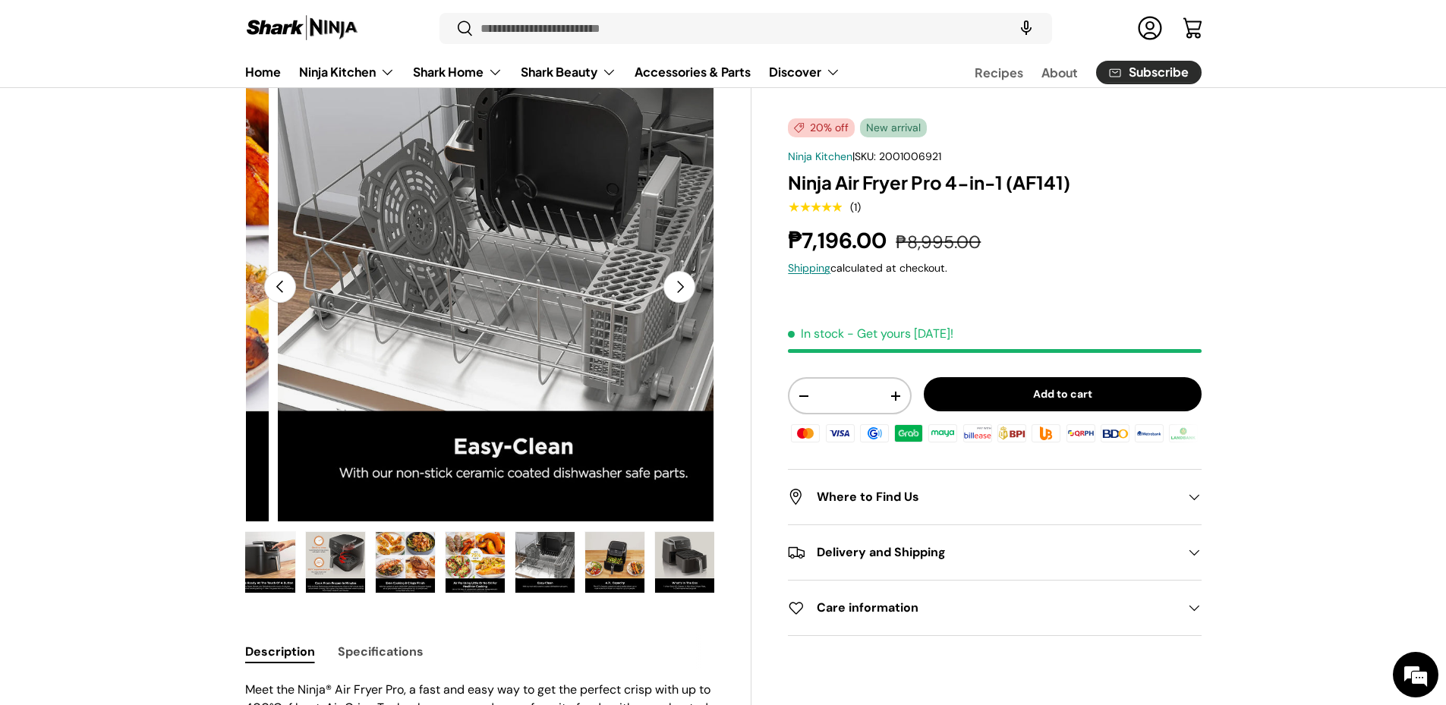
scroll to position [0, 3791]
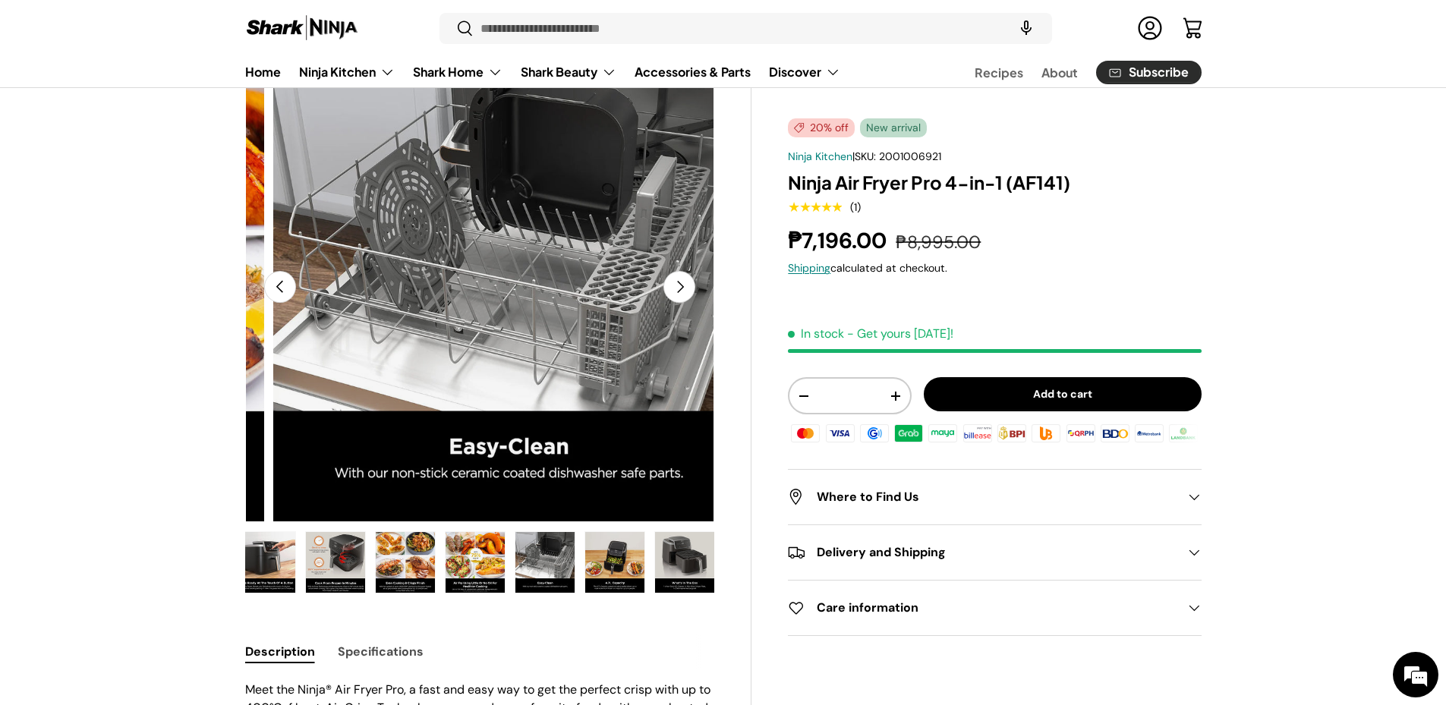
click at [543, 578] on img "Gallery Viewer" at bounding box center [544, 562] width 59 height 61
drag, startPoint x: 604, startPoint y: 572, endPoint x: 613, endPoint y: 572, distance: 9.1
click at [606, 572] on img "Gallery Viewer" at bounding box center [614, 562] width 59 height 61
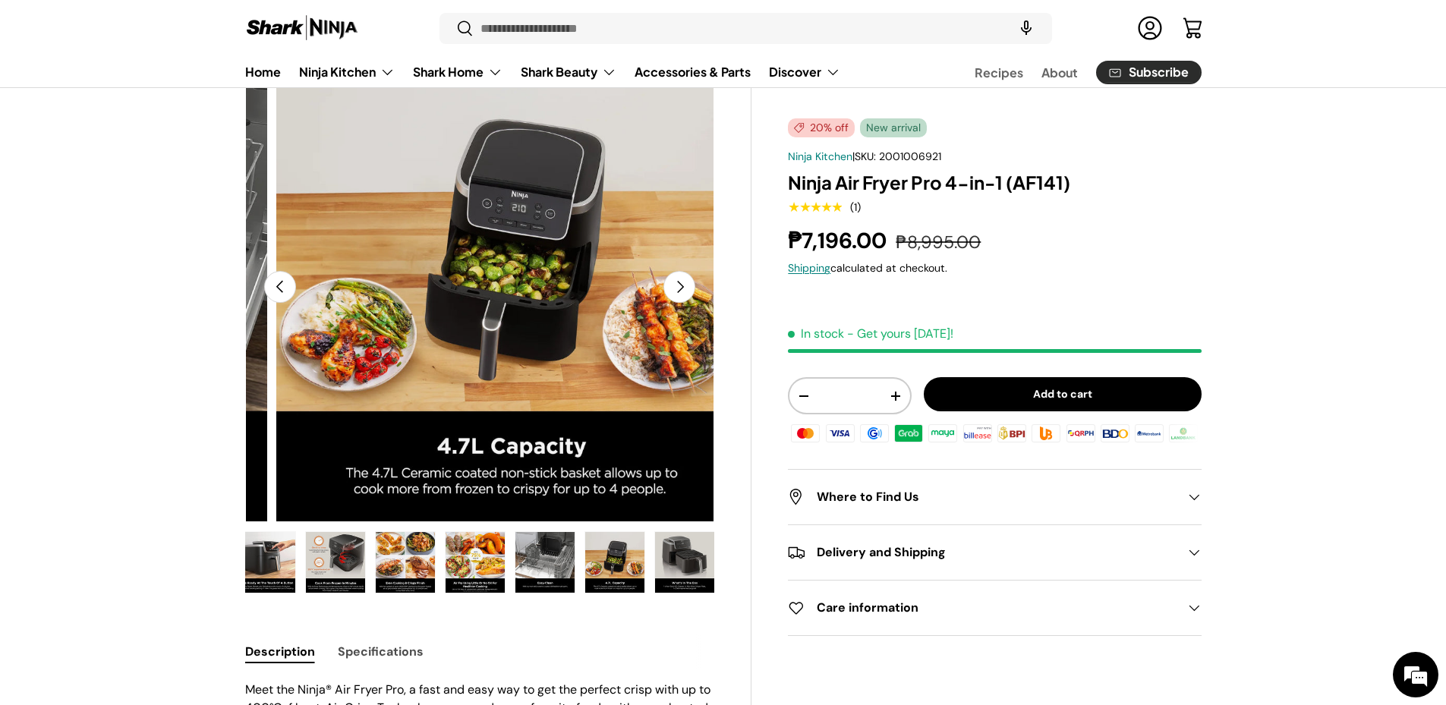
click at [673, 567] on img "Gallery Viewer" at bounding box center [684, 562] width 59 height 61
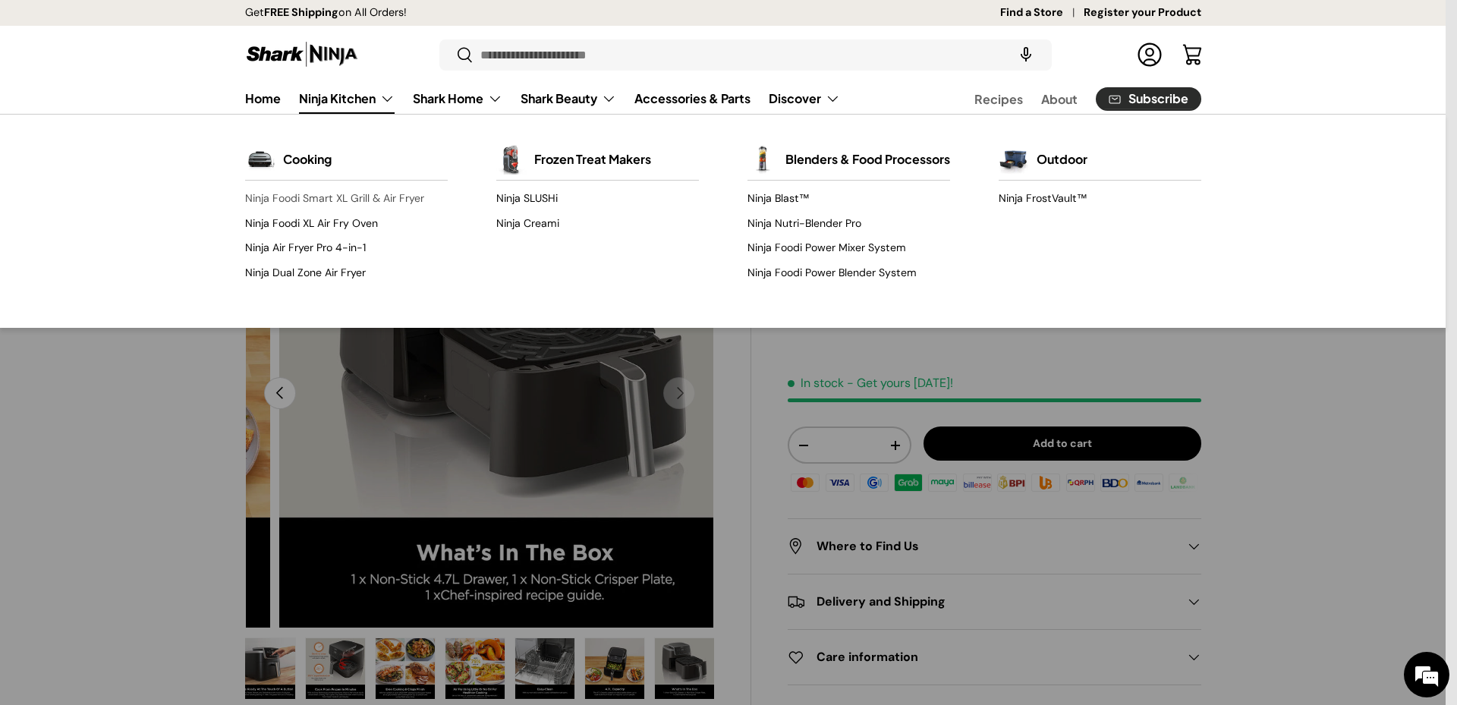
click at [336, 210] on link "Ninja Foodi Smart XL Grill & Air Fryer" at bounding box center [346, 199] width 203 height 24
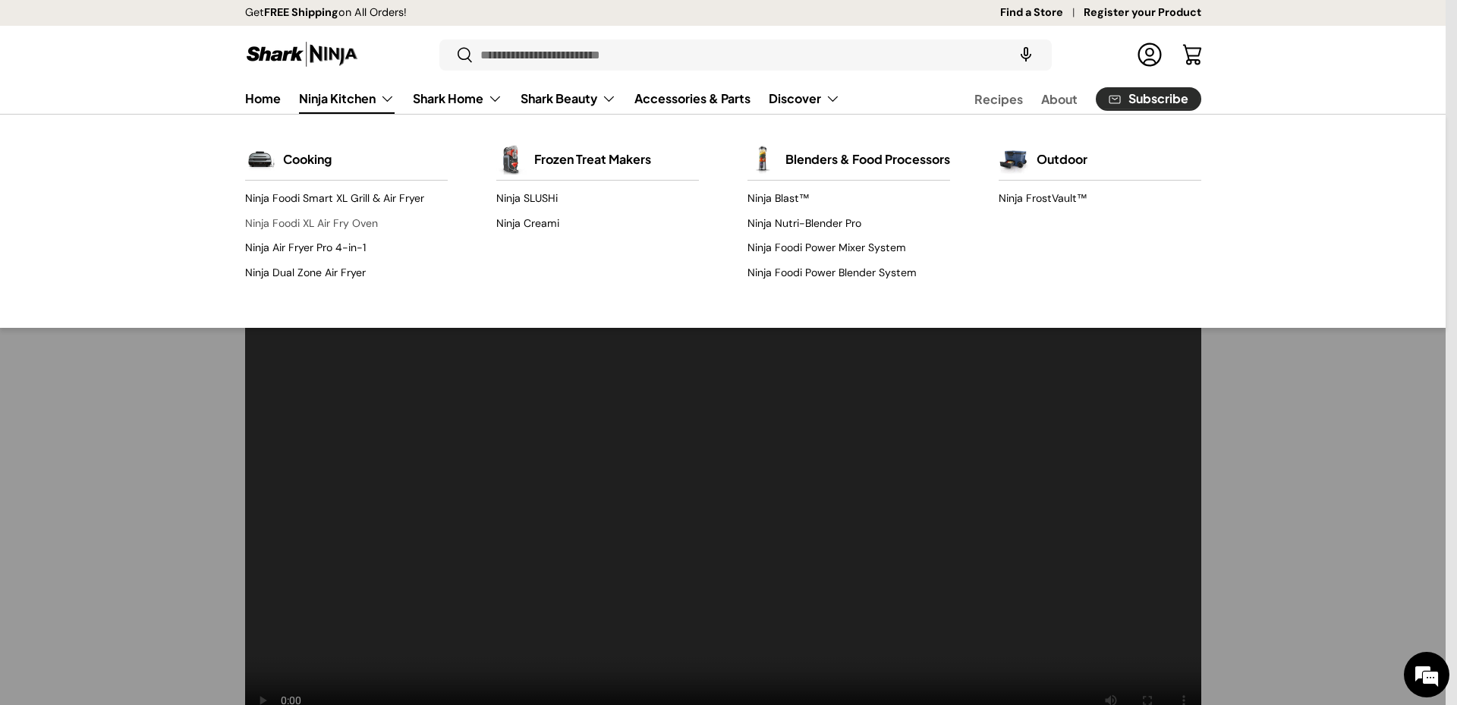
click at [303, 235] on link "Ninja Foodi XL Air Fry Oven" at bounding box center [346, 223] width 203 height 24
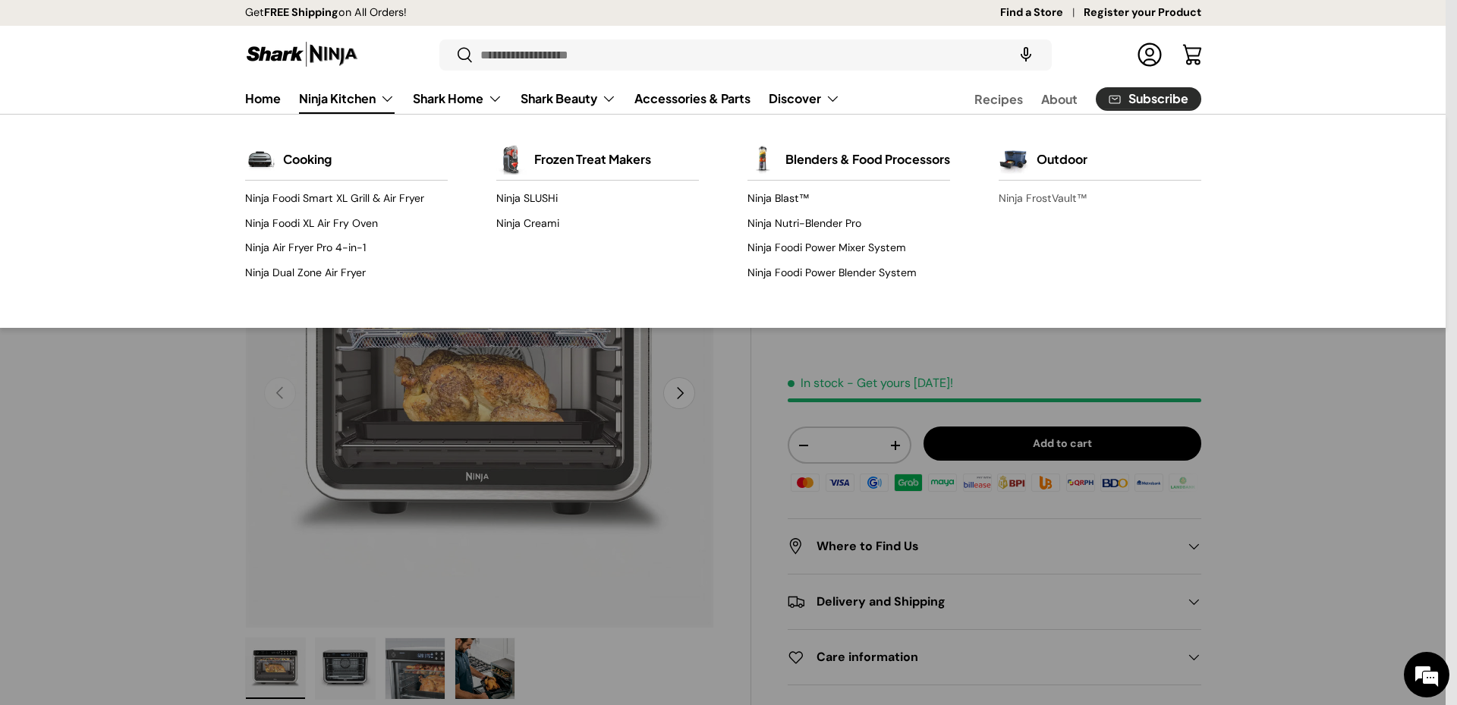
click at [1048, 211] on link "Ninja FrostVault™" at bounding box center [1100, 199] width 203 height 24
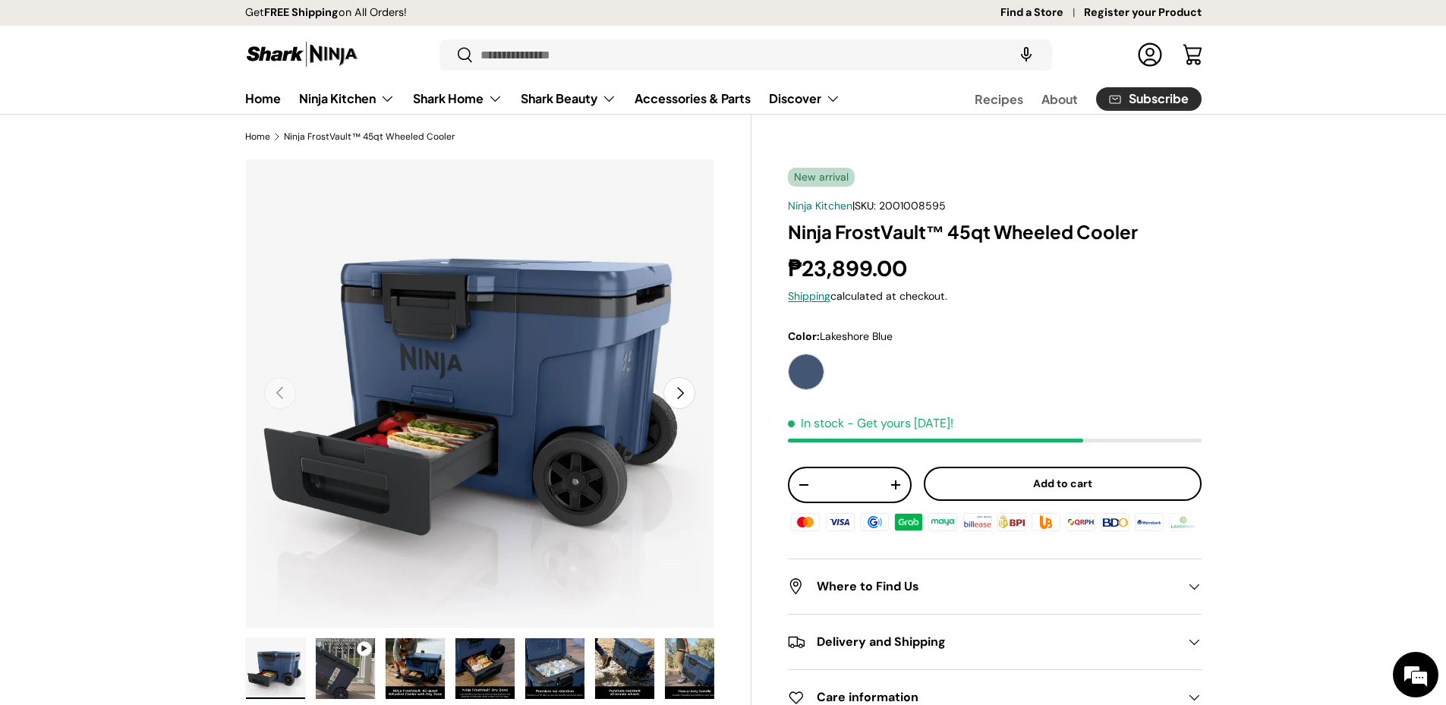
scroll to position [304, 0]
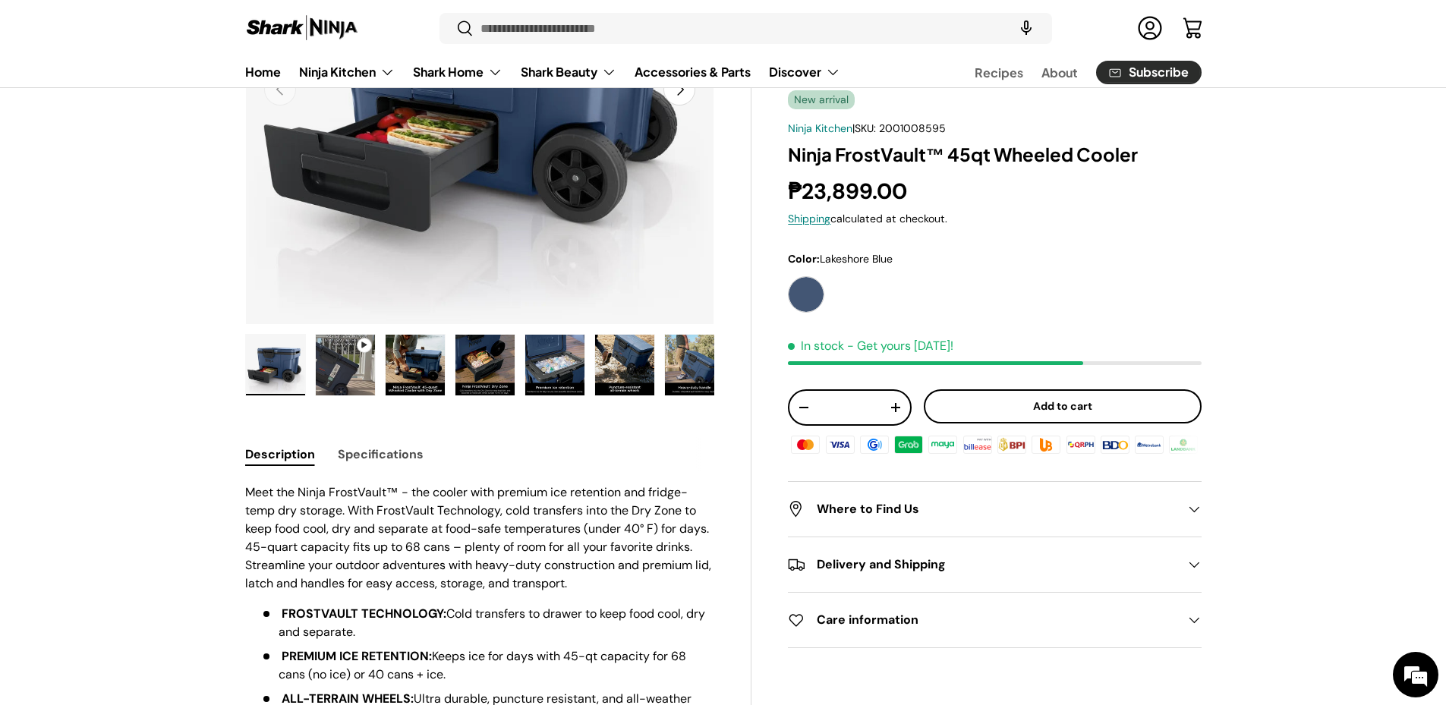
click at [901, 518] on h2 "Where to Find Us" at bounding box center [982, 509] width 389 height 18
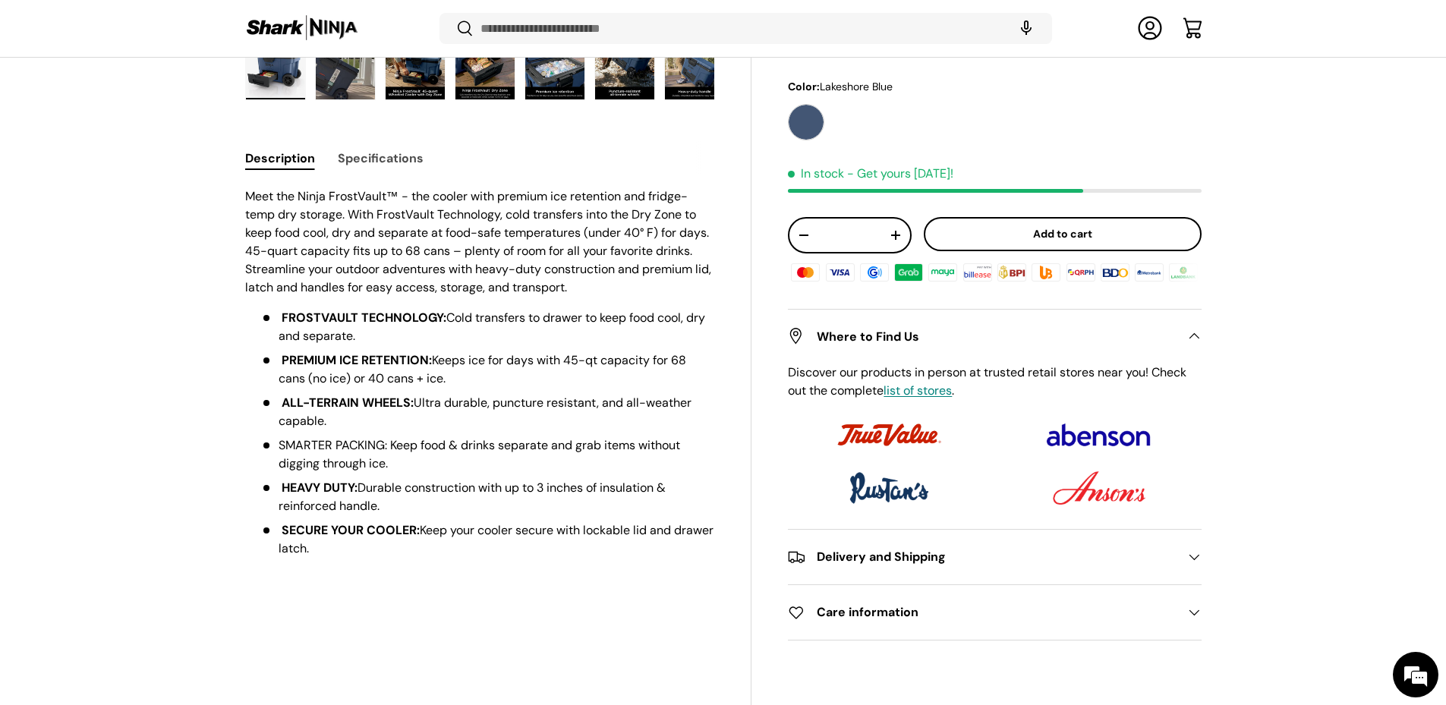
scroll to position [602, 0]
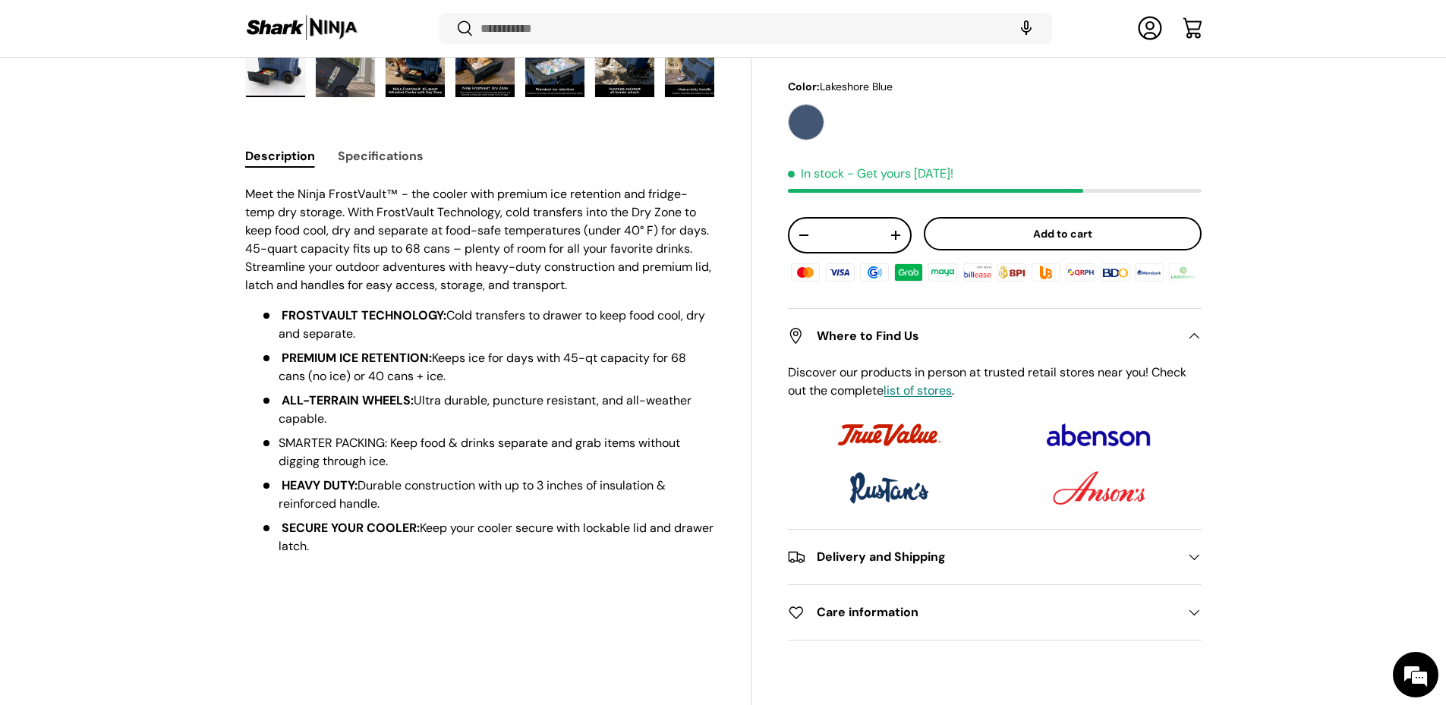
click at [963, 567] on h2 "Delivery and Shipping" at bounding box center [982, 558] width 389 height 18
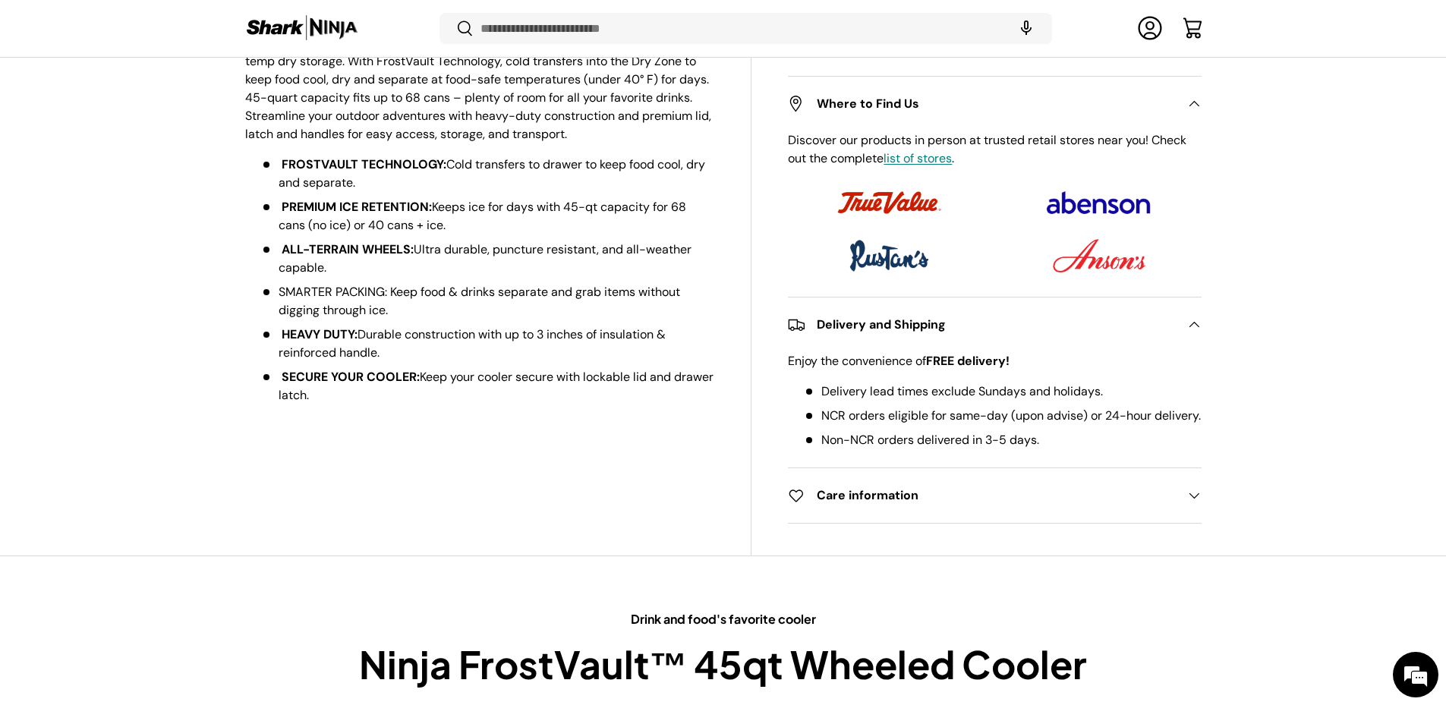
scroll to position [805, 0]
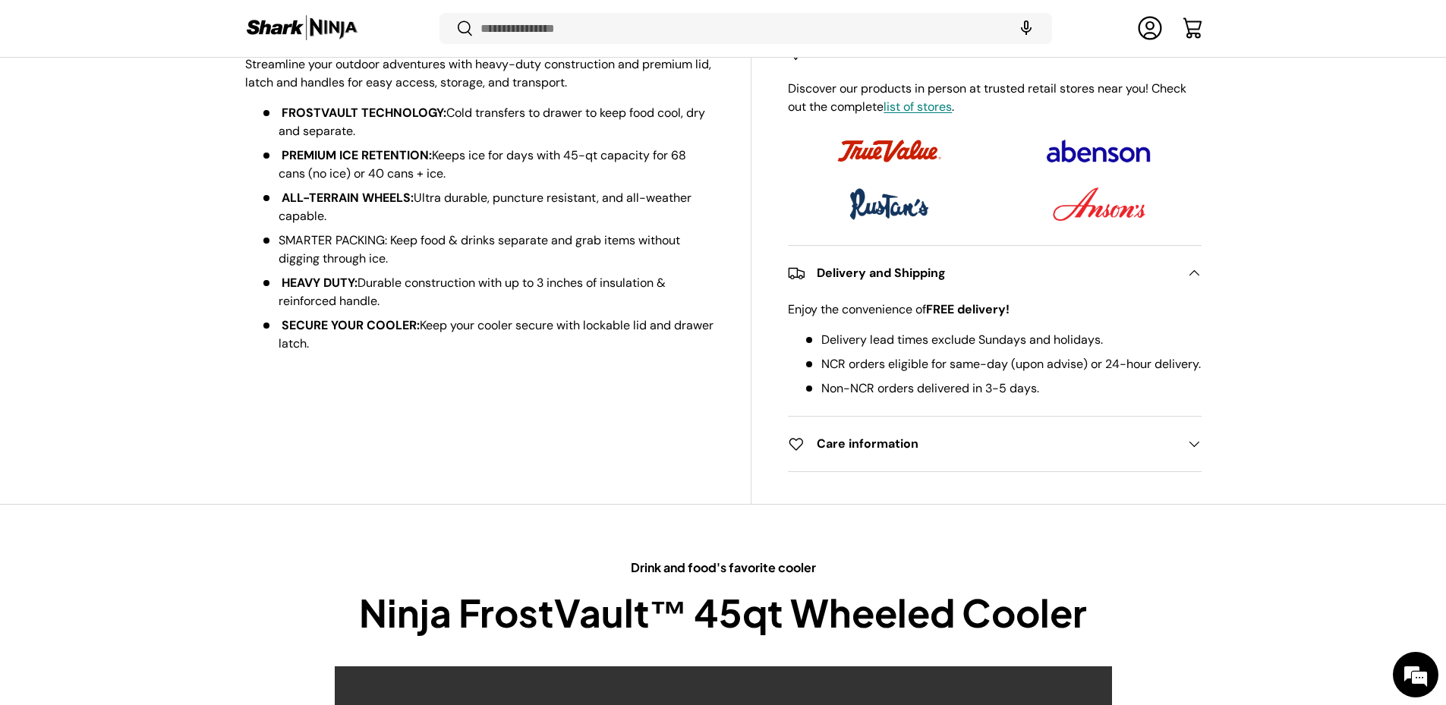
click at [918, 452] on h2 "Care information" at bounding box center [982, 445] width 389 height 18
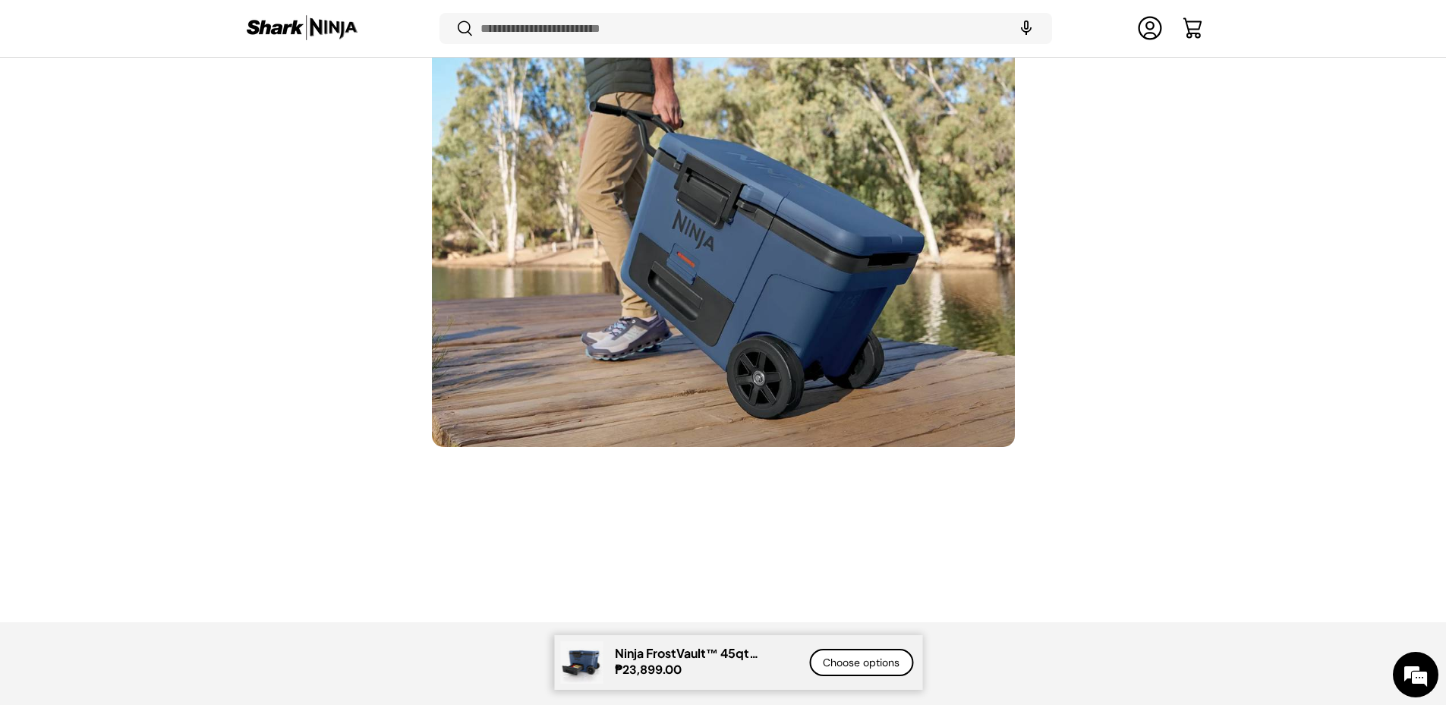
scroll to position [5055, 0]
